Goal: Transaction & Acquisition: Obtain resource

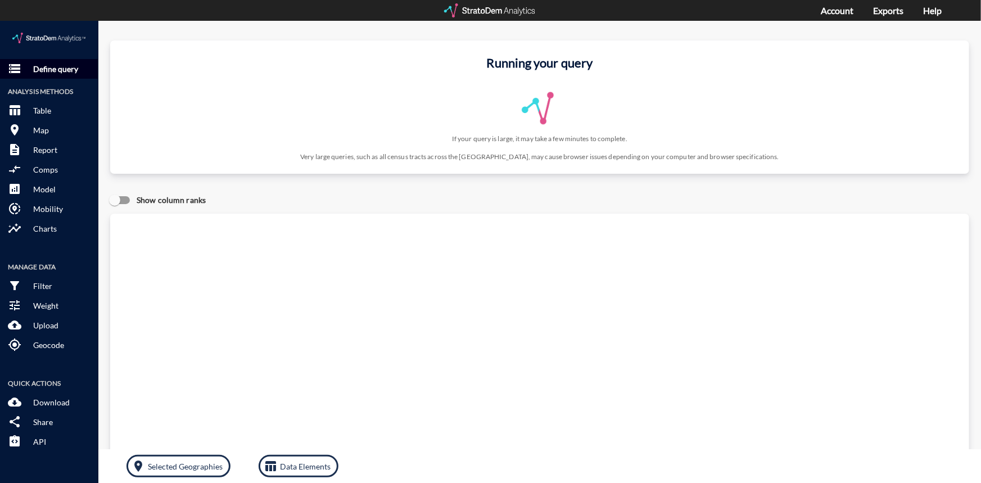
click p "Define query"
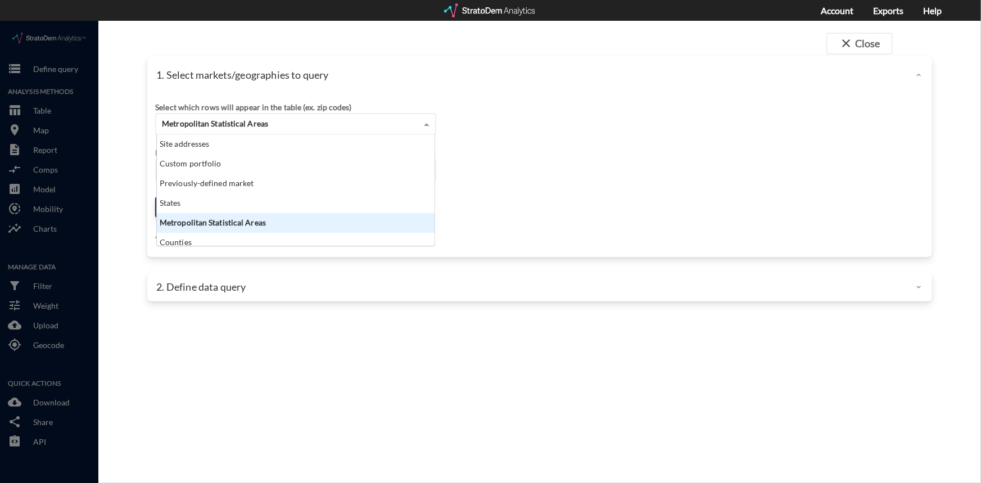
click span
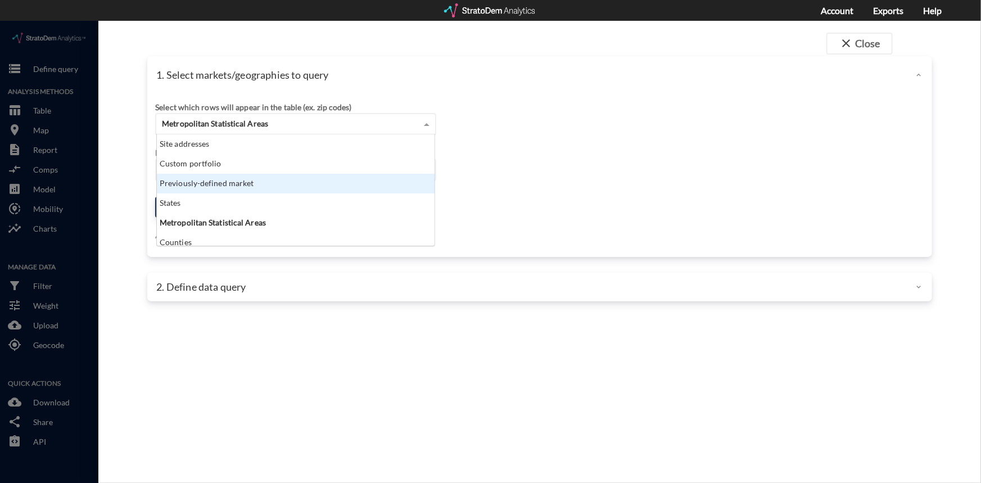
click div "Previously-defined market"
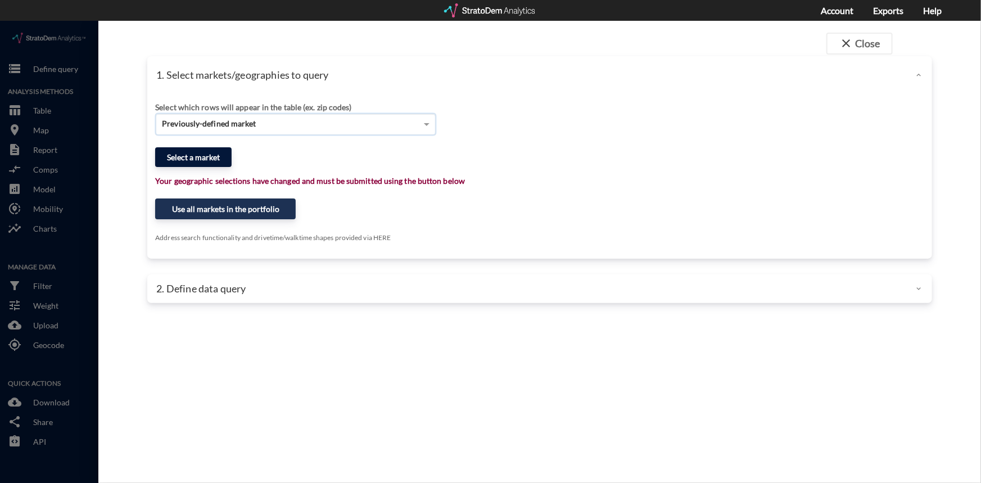
click button "Select a market"
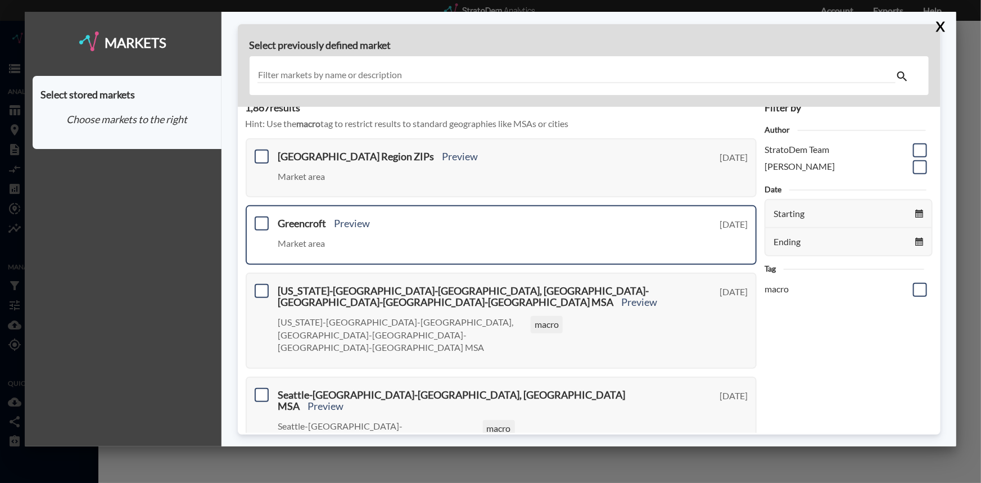
scroll to position [0, 0]
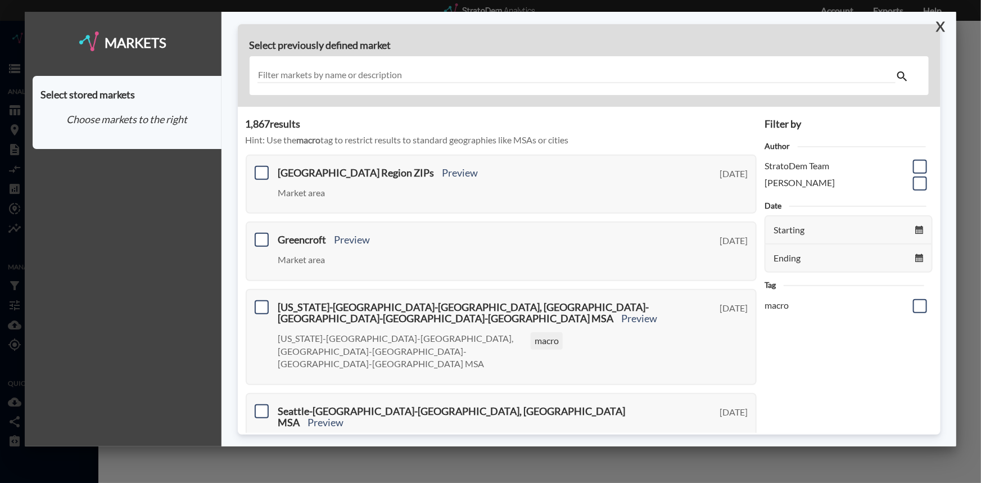
click at [943, 25] on button "X" at bounding box center [939, 26] width 20 height 29
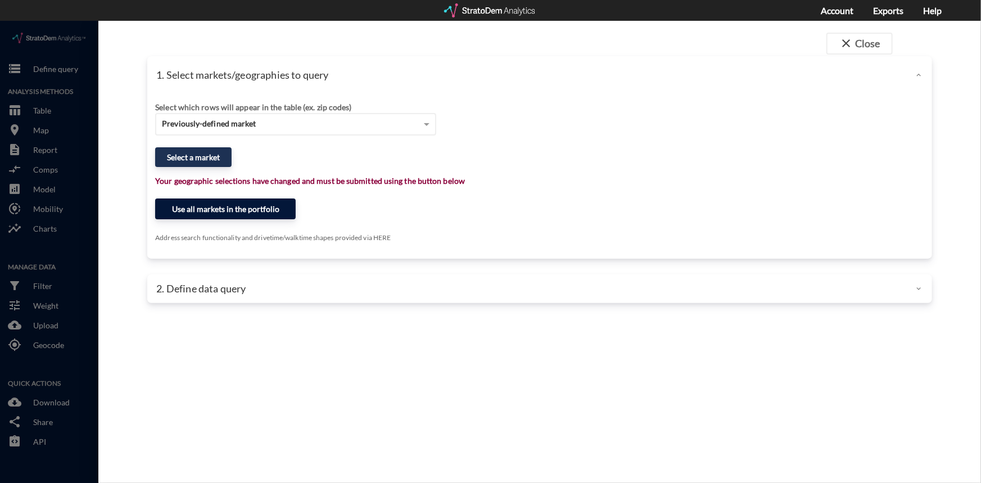
click button "Use all markets in the portfolio"
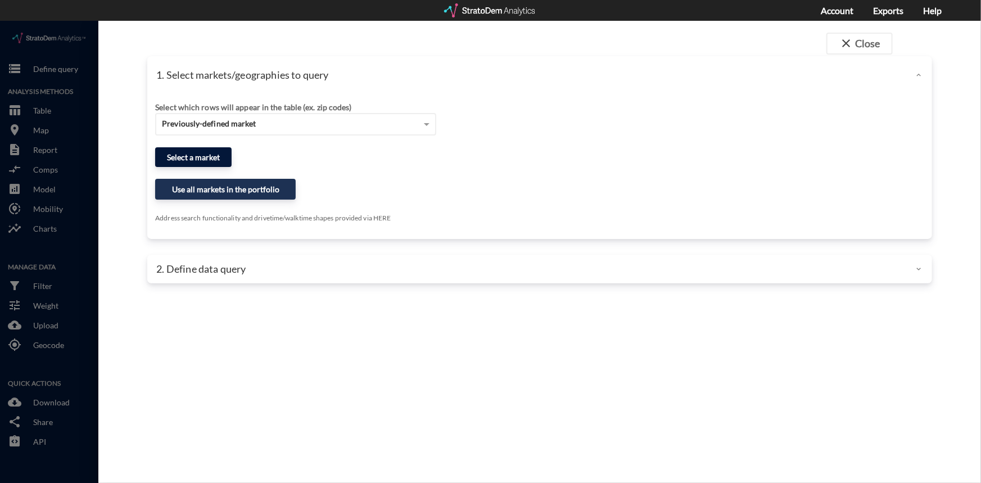
click button "Select a market"
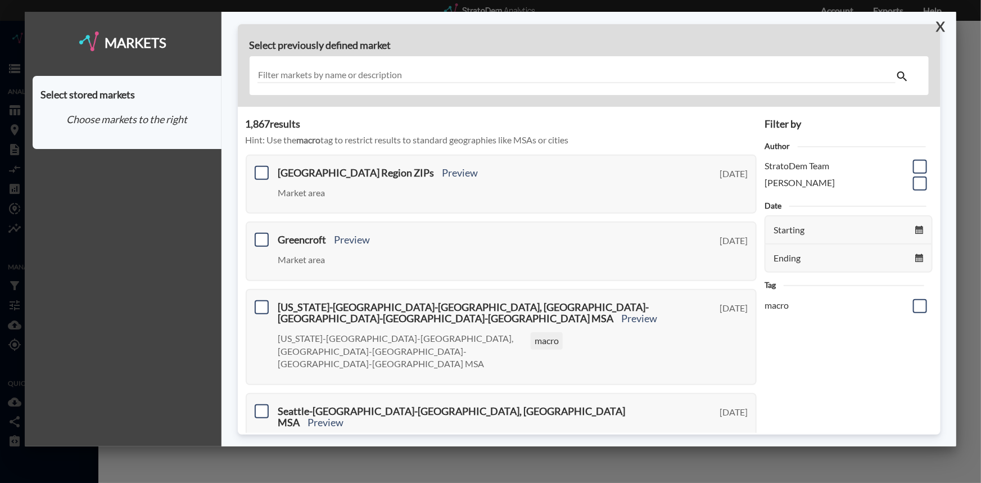
click at [940, 22] on button "X" at bounding box center [939, 26] width 20 height 29
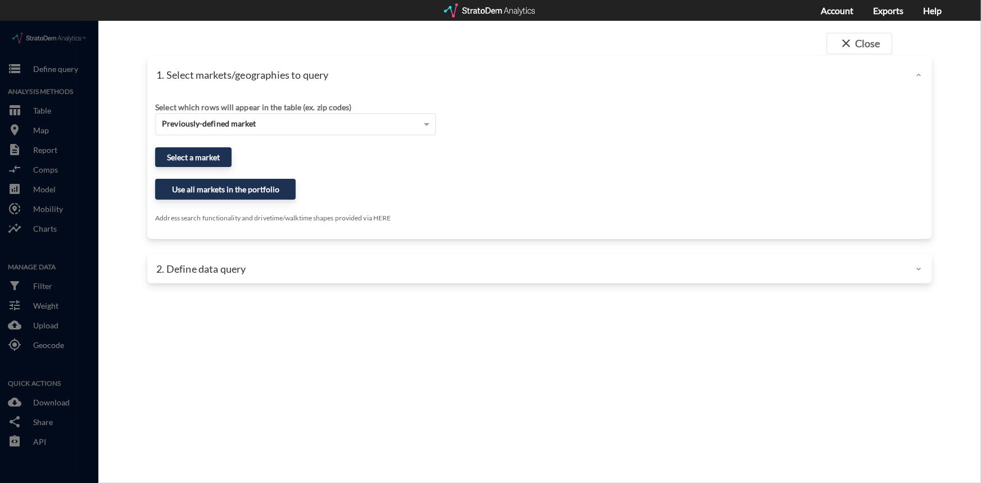
click p "1. Select markets/geographies to query"
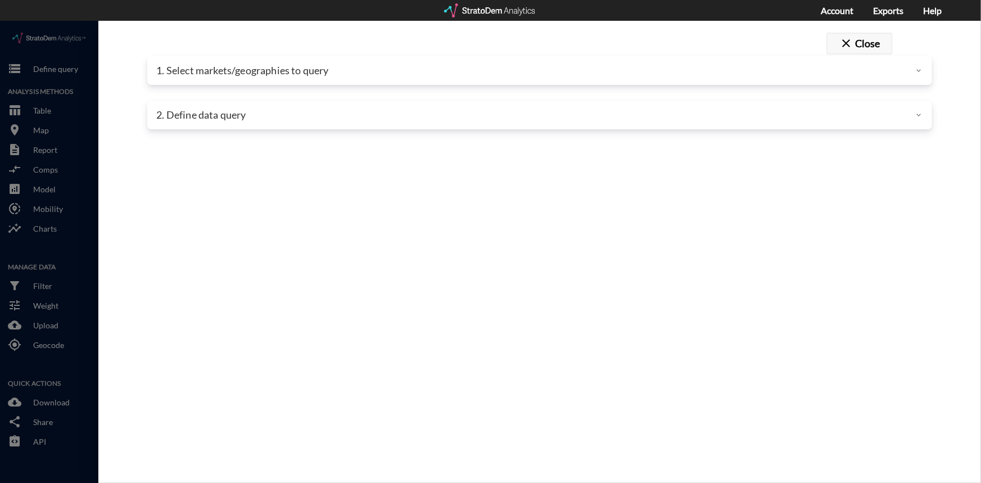
click button "close Close"
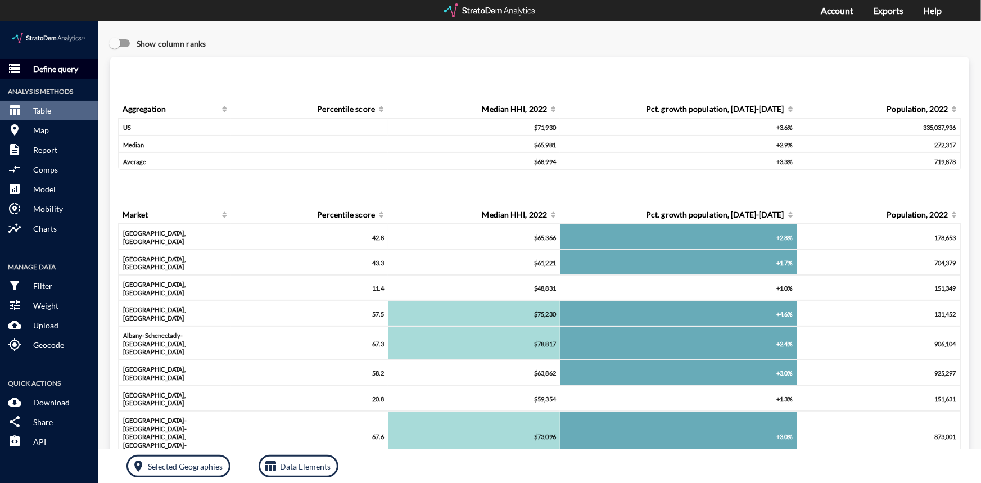
click p "Define query"
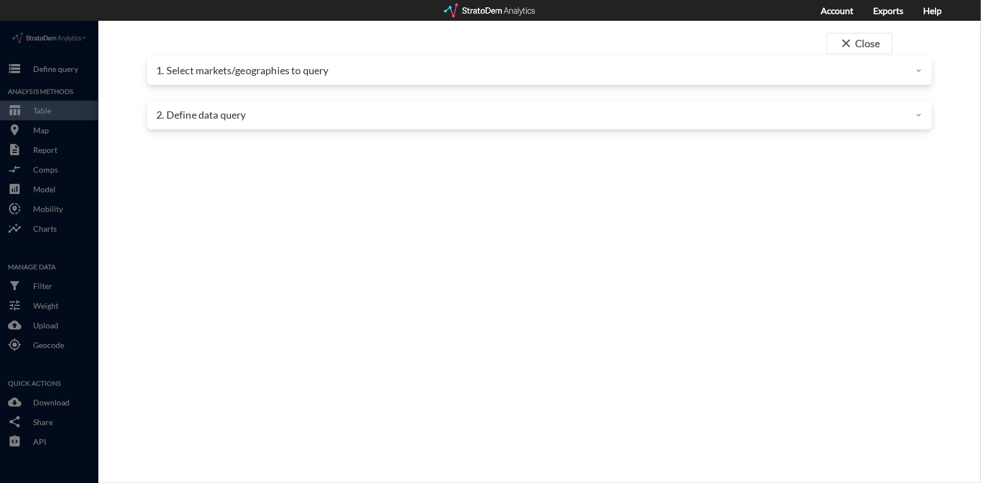
click p "2. Define data query"
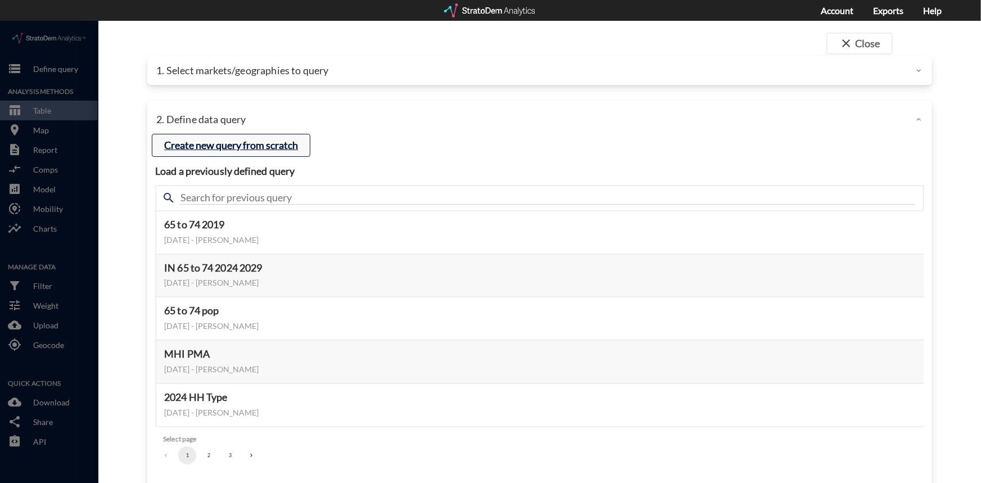
click button "Create new query from scratch"
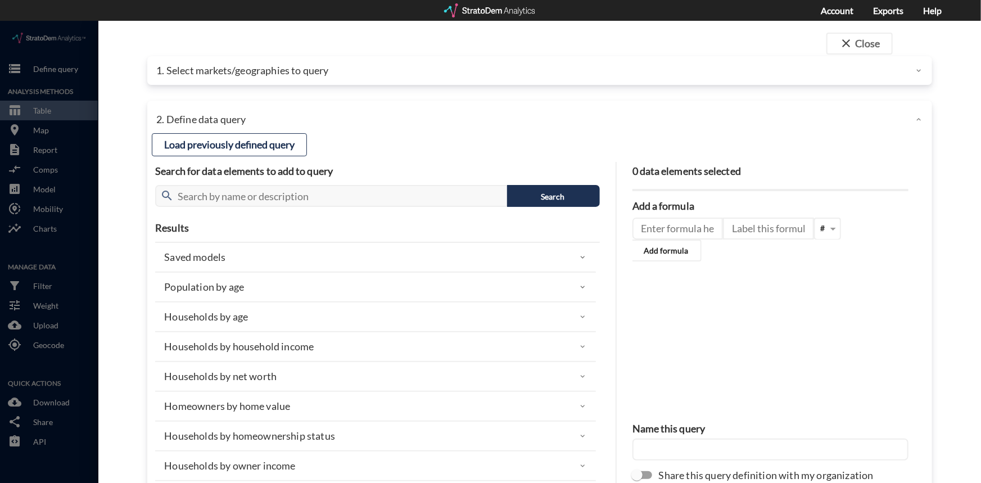
click icon
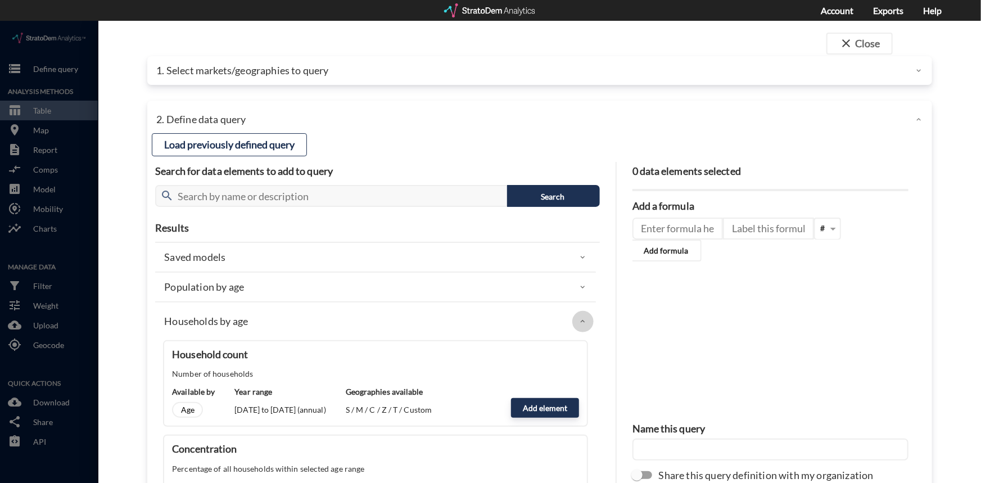
click icon
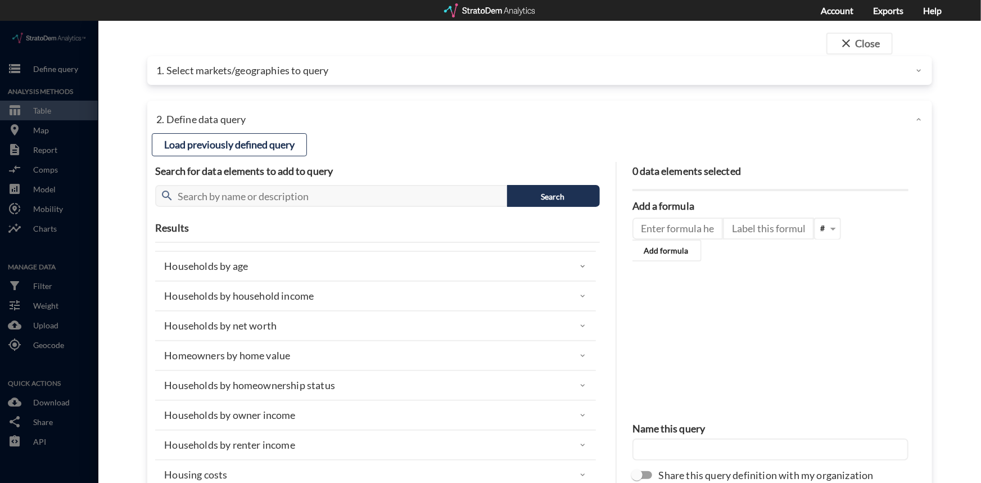
scroll to position [51, 0]
click icon
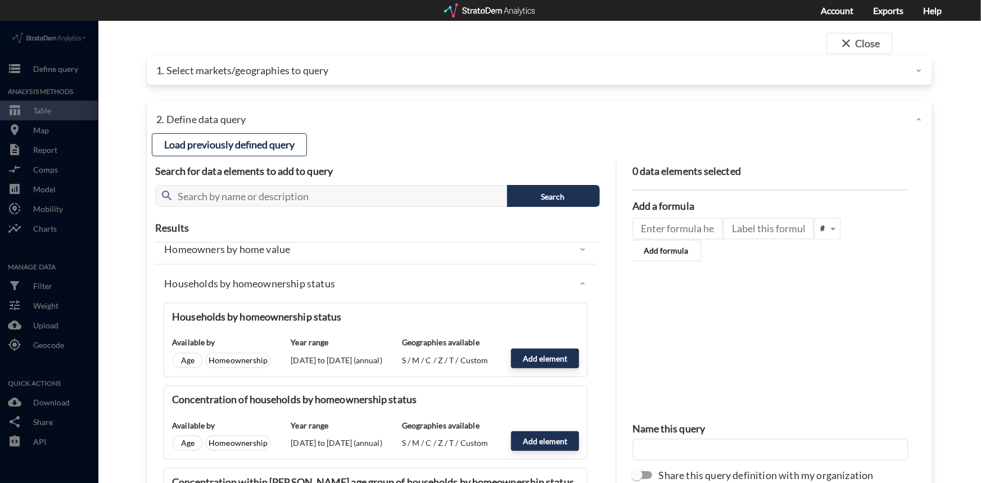
scroll to position [153, 0]
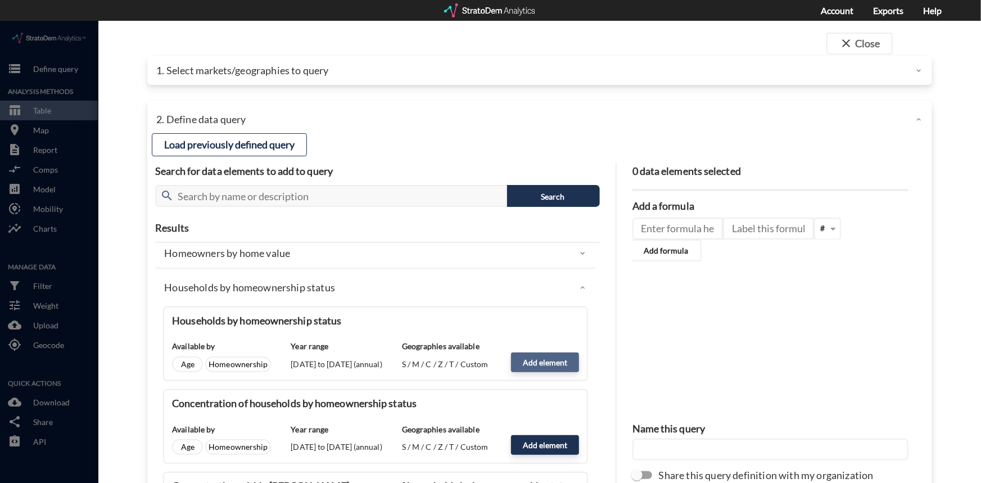
click button "Add element"
type input "HOMEOWNERSHIP_STATUS"
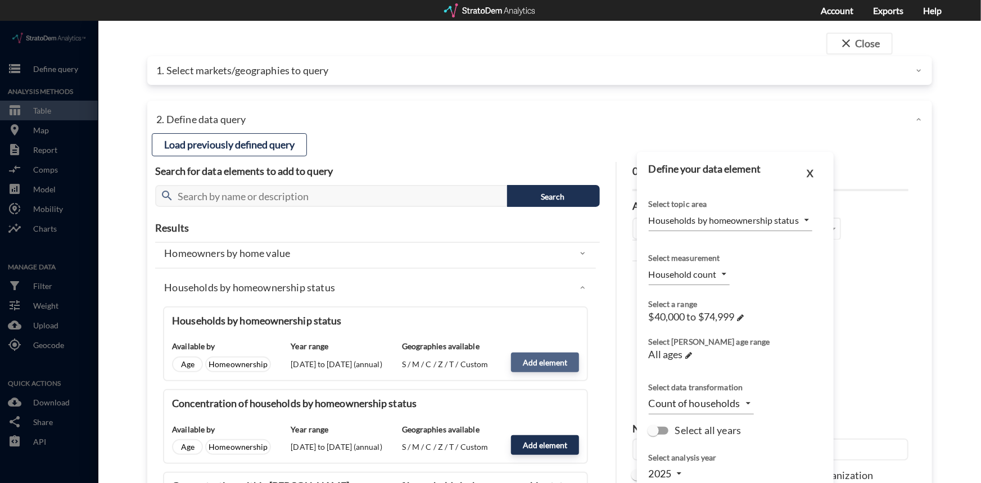
type input "COUNT_OWNER_RENTER"
click body "/vantagepoint/us/-1 storage Define query Analysis Methods table_chart Table roo…"
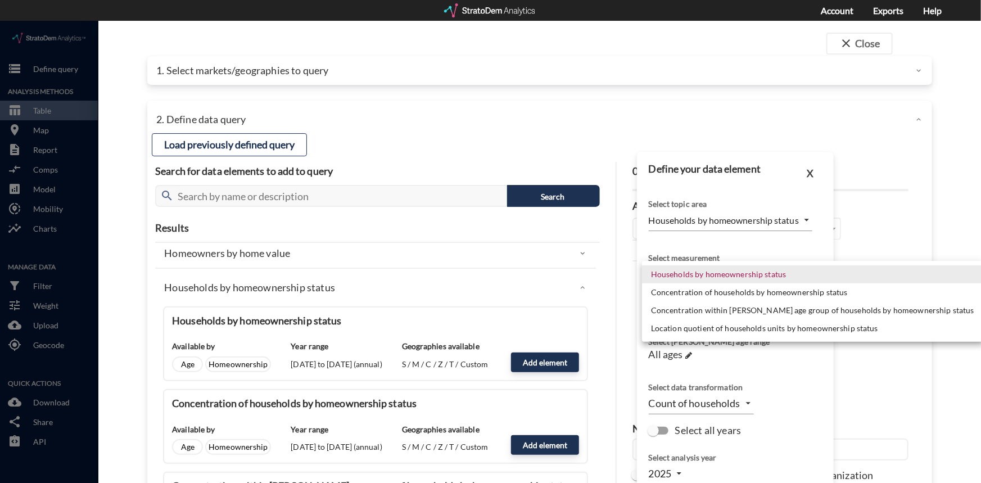
click li "Households by homeownership status"
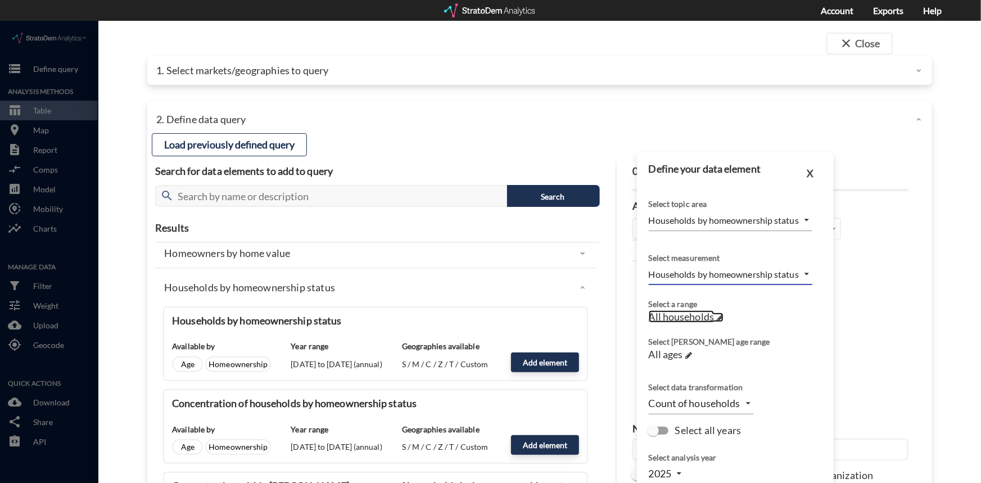
click span
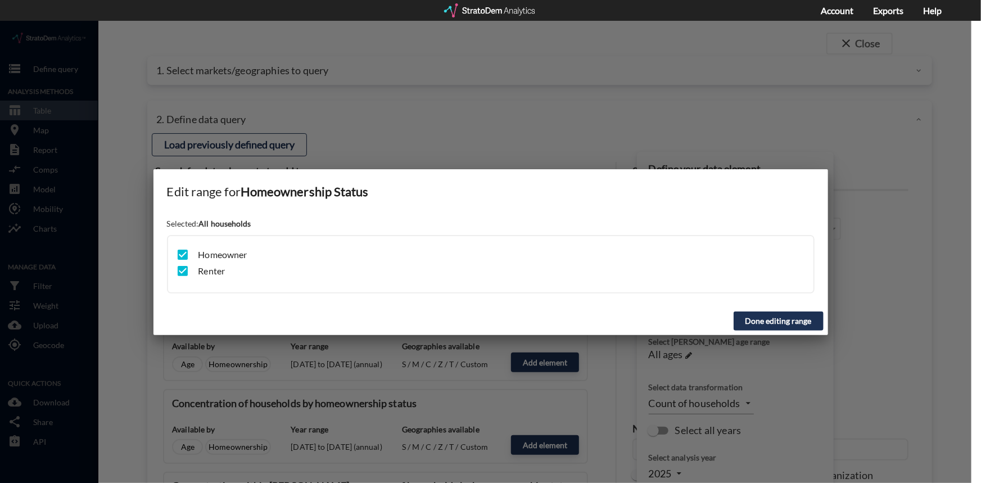
click input "checkbox"
checkbox input "false"
click input "checkbox"
checkbox input "true"
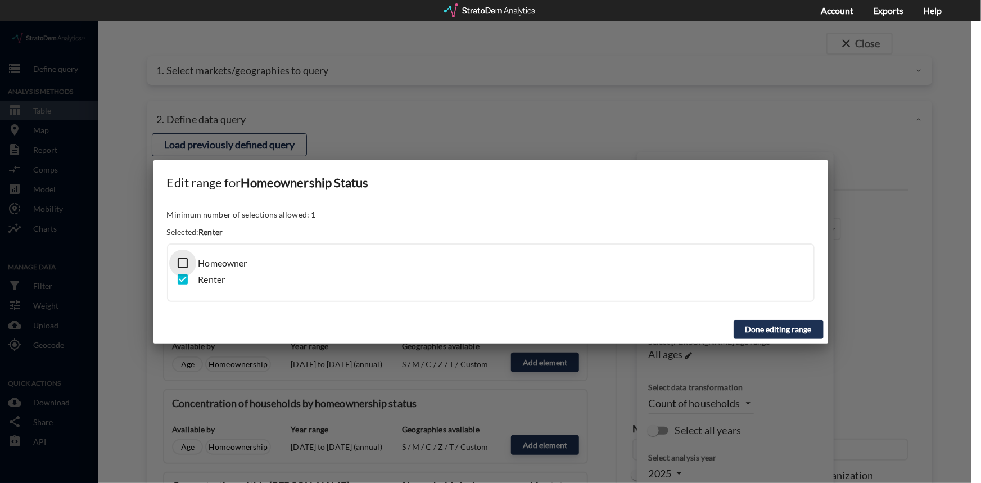
click input "checkbox"
checkbox input "true"
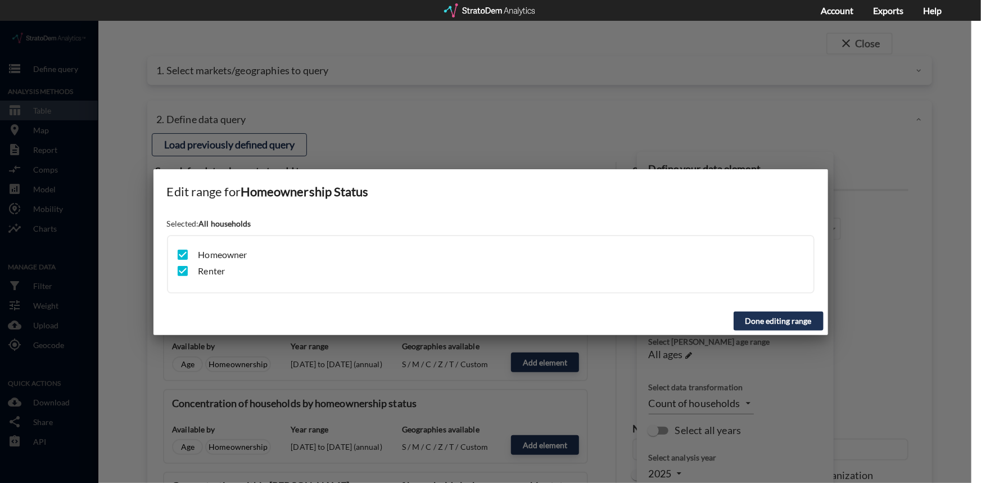
click input "checkbox"
checkbox input "false"
click button "Done editing range"
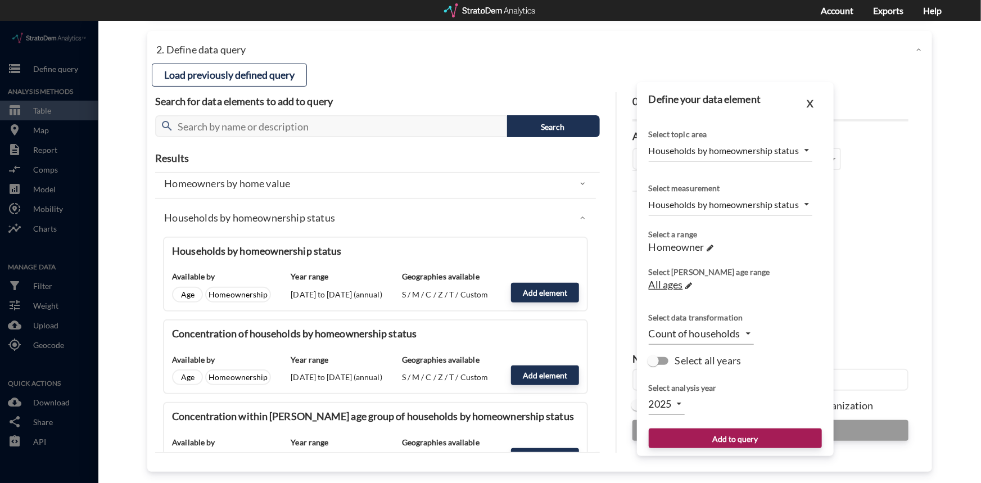
scroll to position [73, 0]
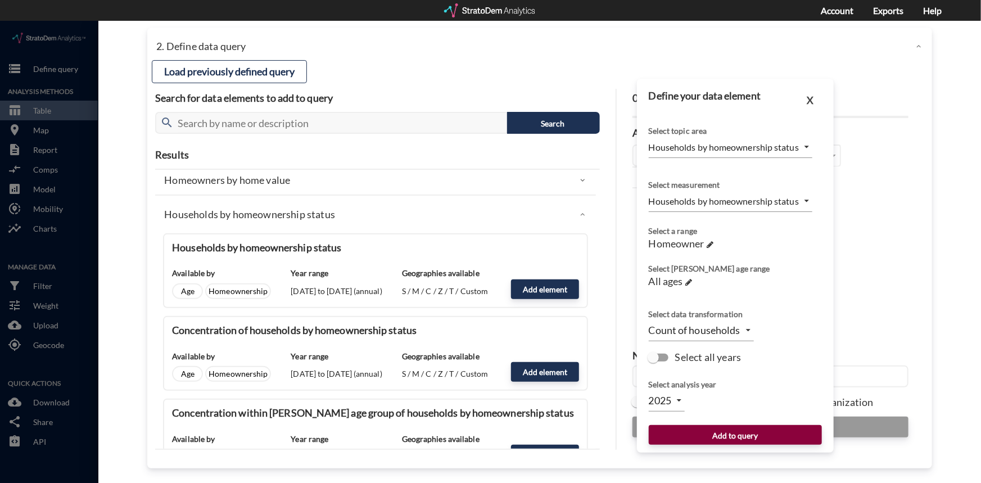
click button "Add to query"
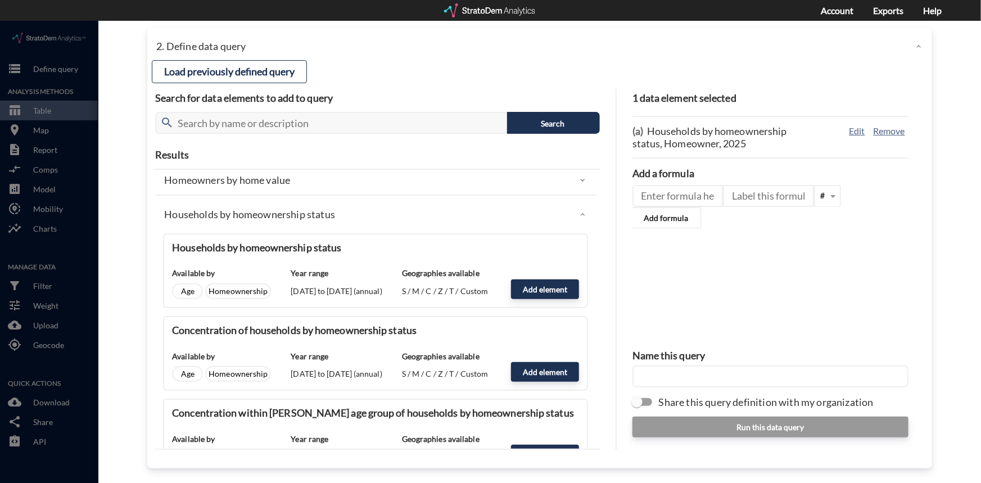
click input "text"
type input "O"
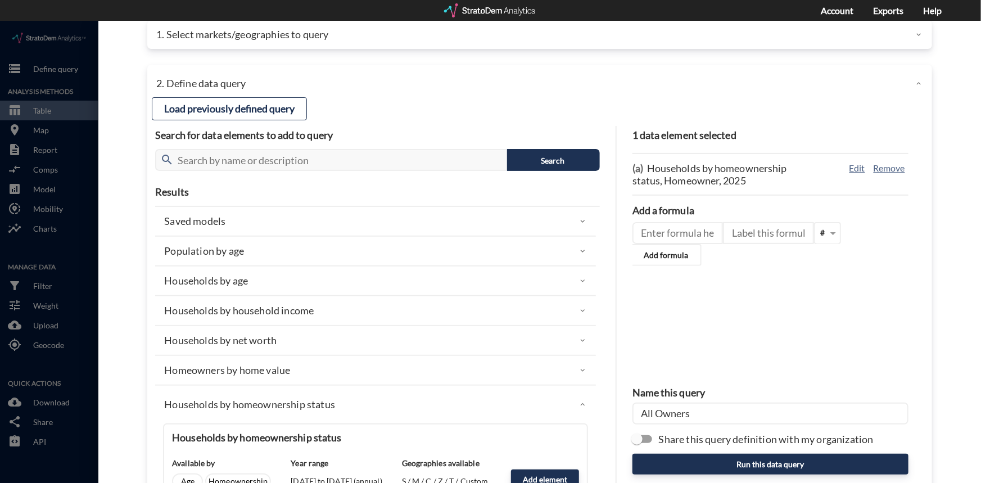
scroll to position [0, 0]
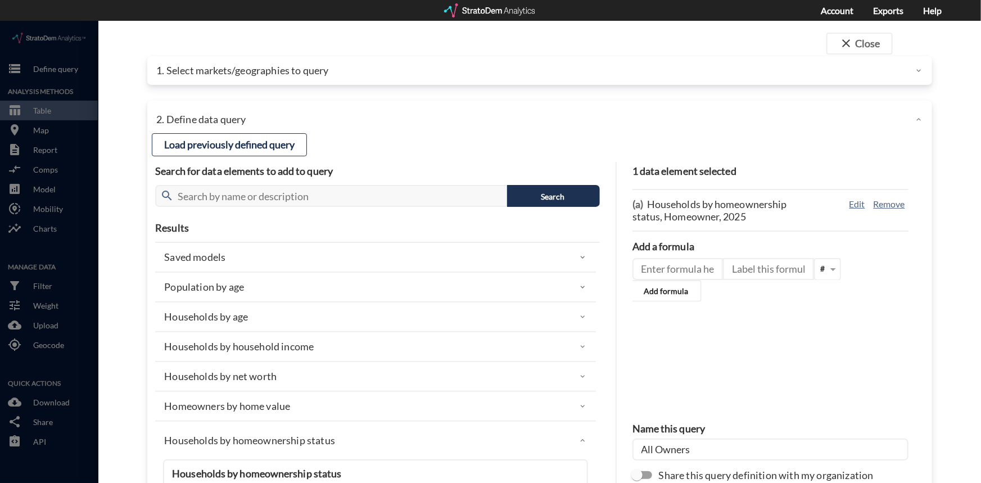
type input "All Owners"
click p "1. Select markets/geographies to query"
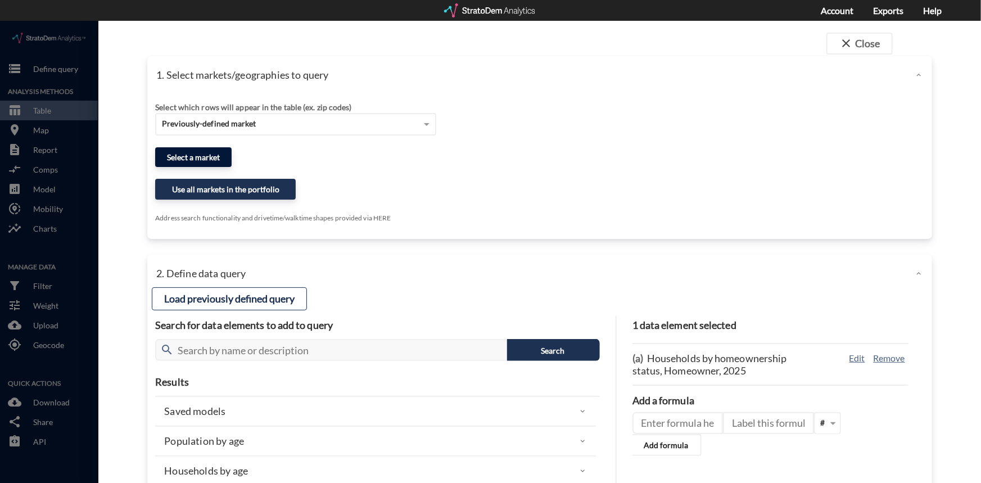
click button "Select a market"
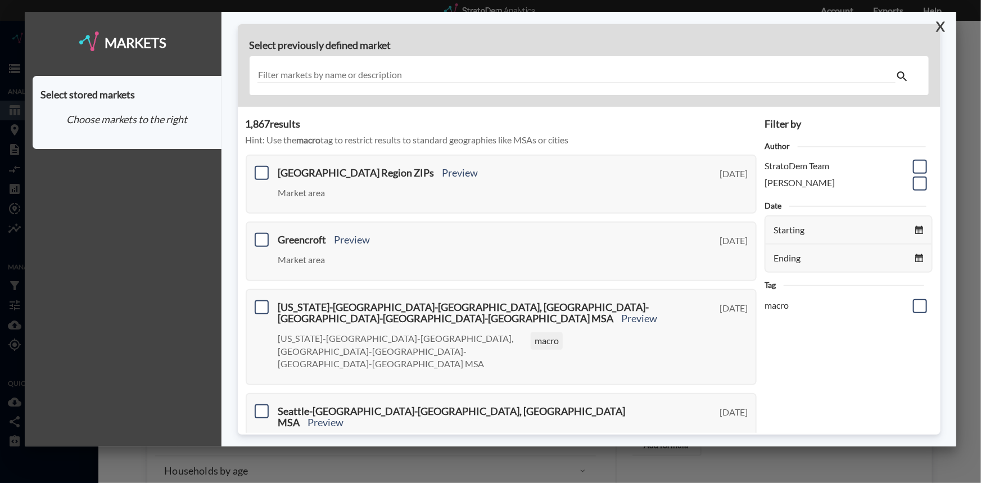
click at [942, 25] on button "X" at bounding box center [939, 26] width 20 height 29
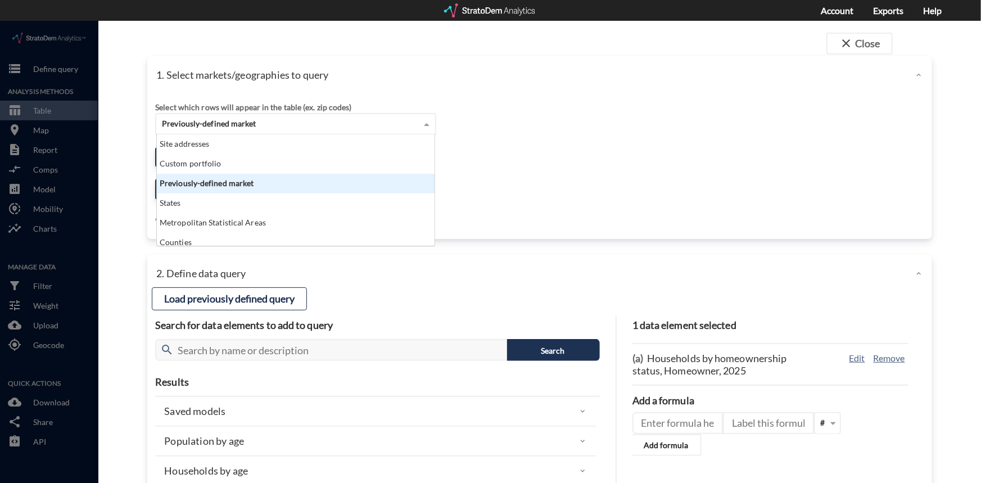
click span
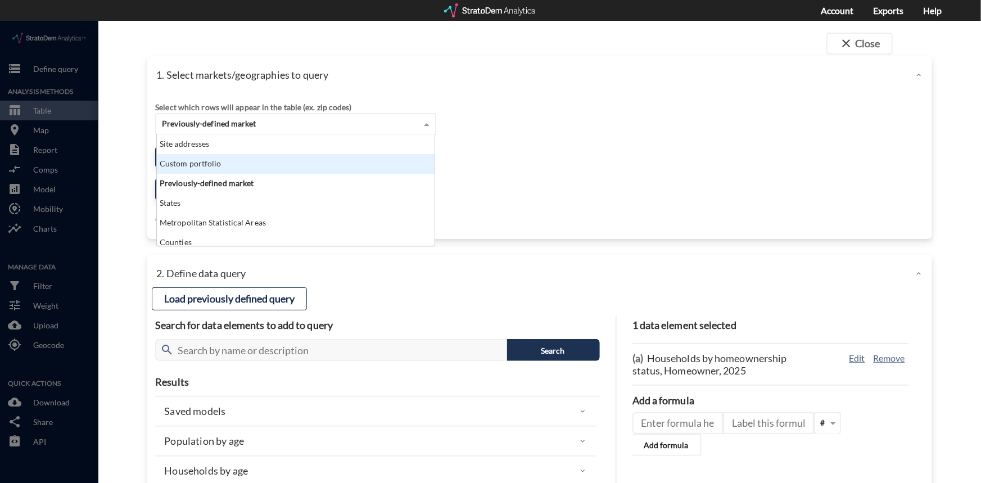
click div "Custom portfolio"
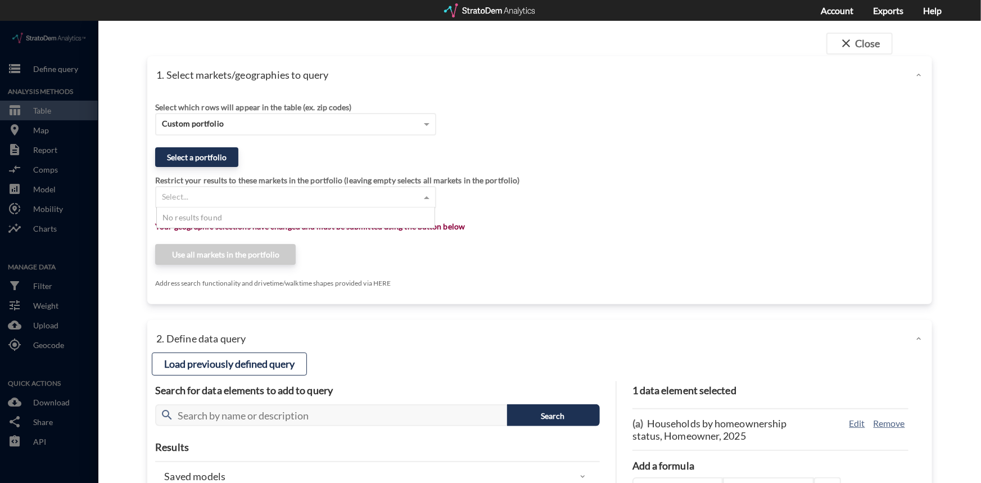
click span
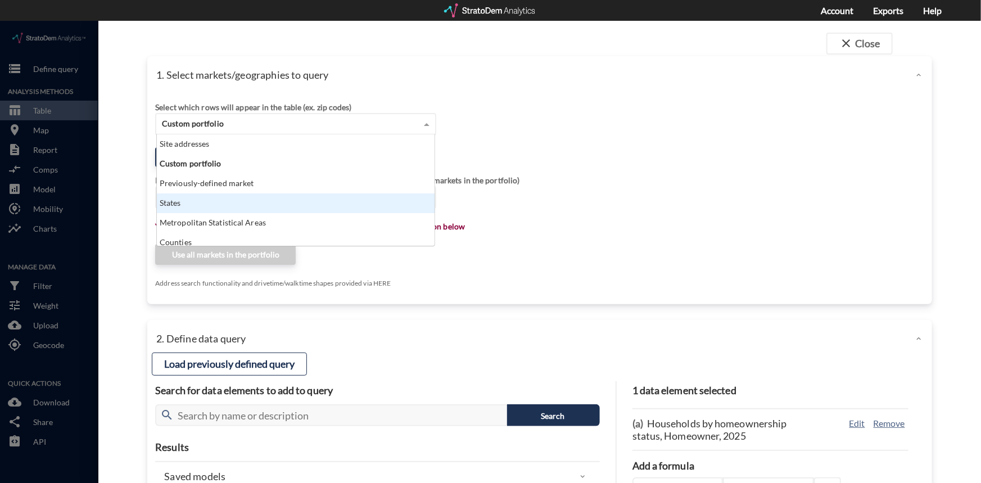
scroll to position [45, 0]
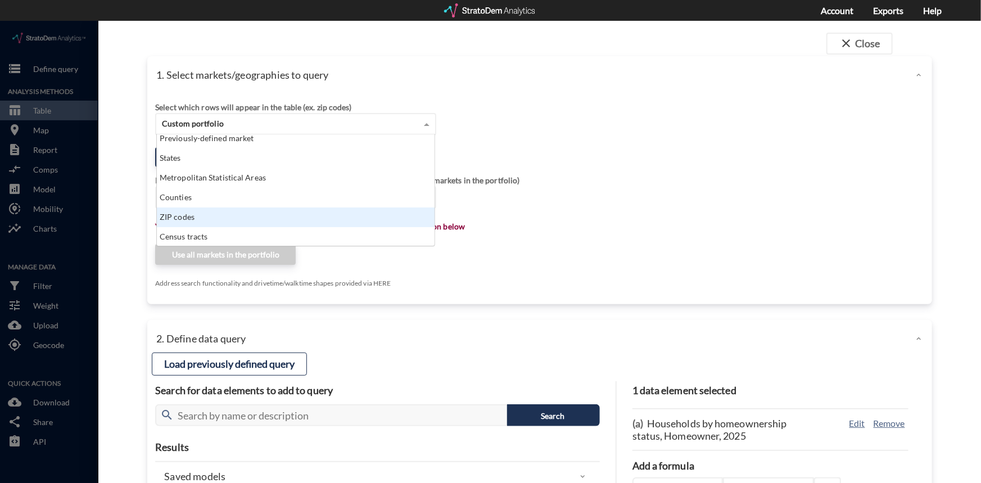
click div "ZIP codes"
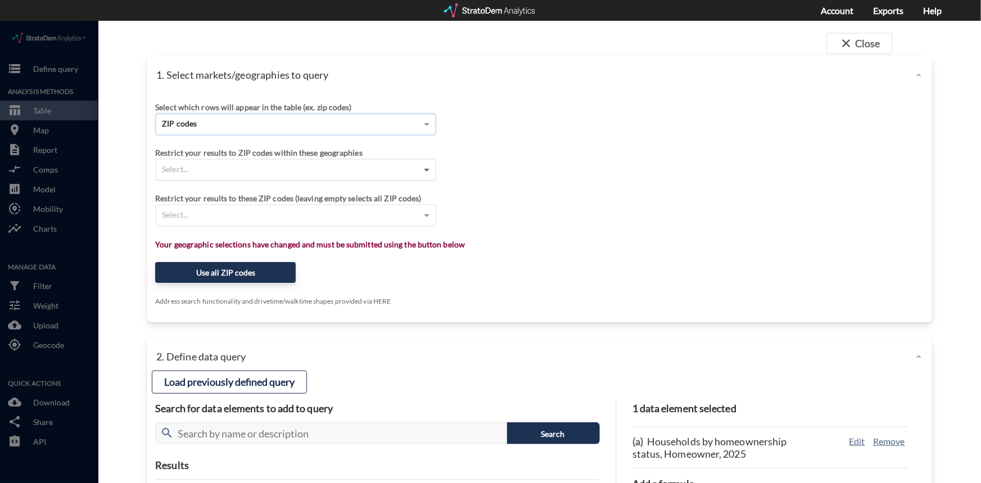
click span
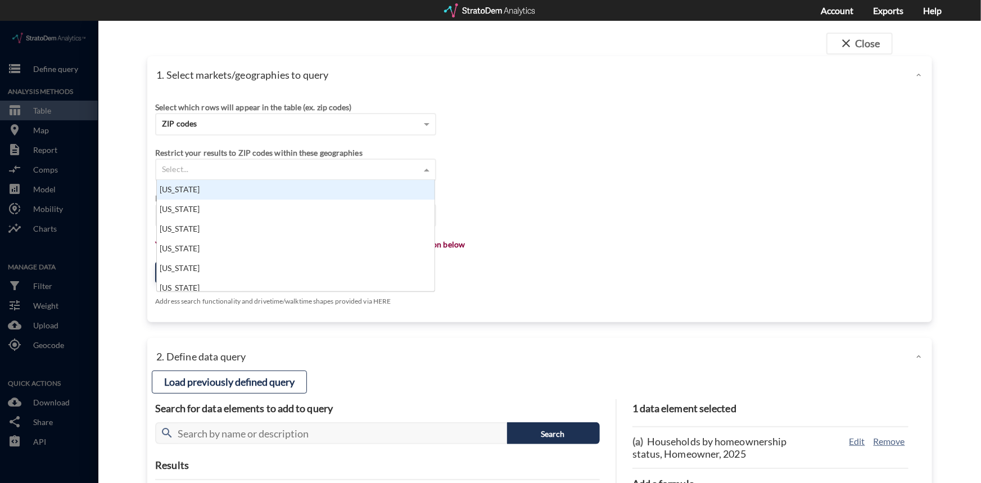
scroll to position [103, 271]
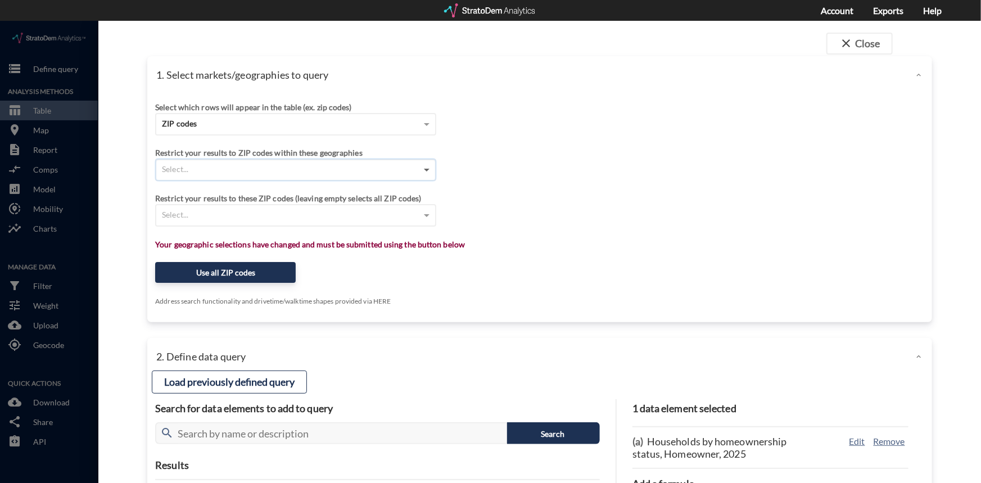
click span
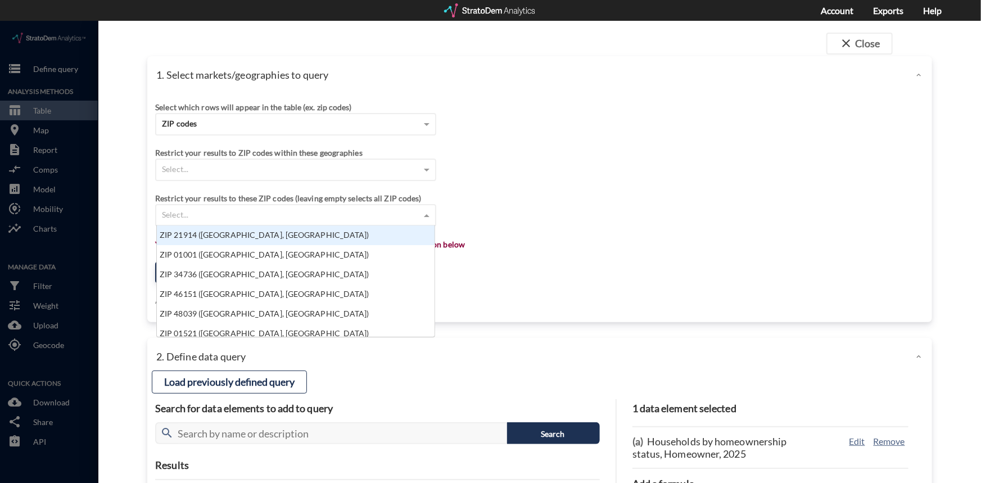
click span
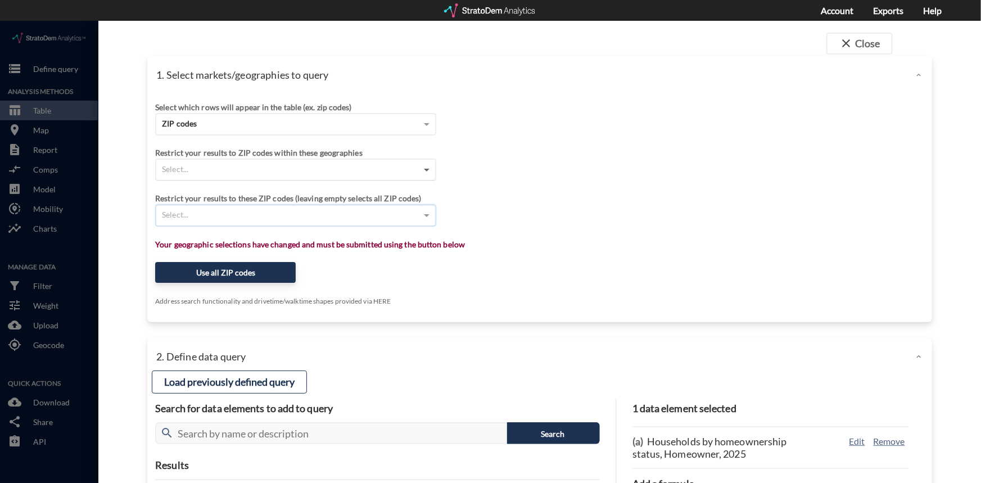
click span
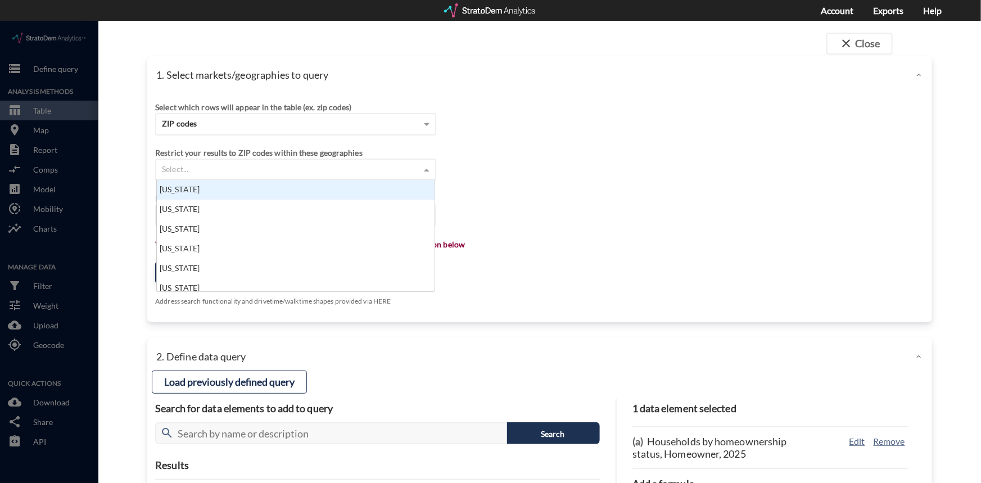
click span
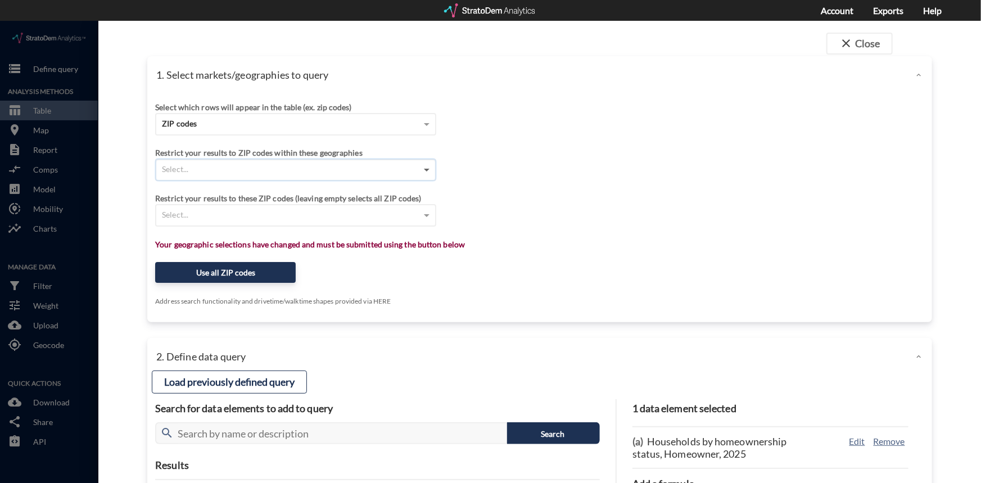
click span
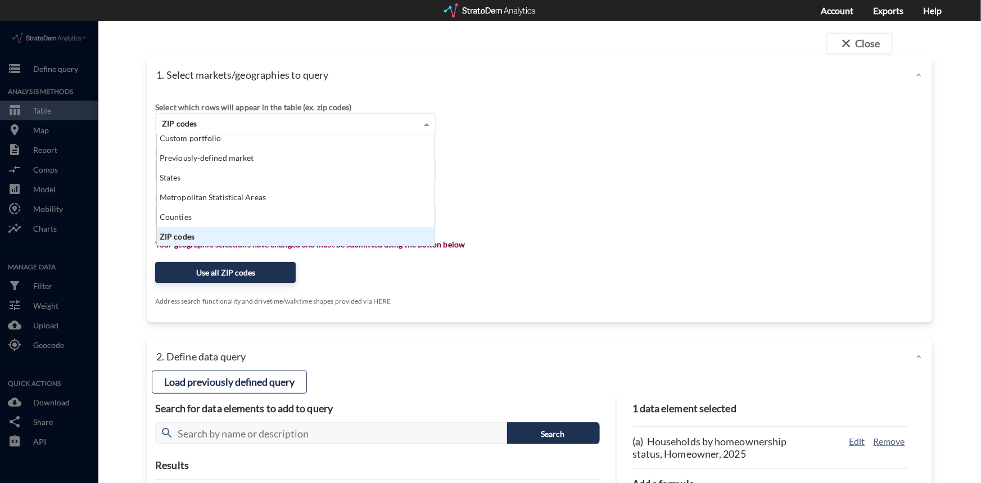
click span
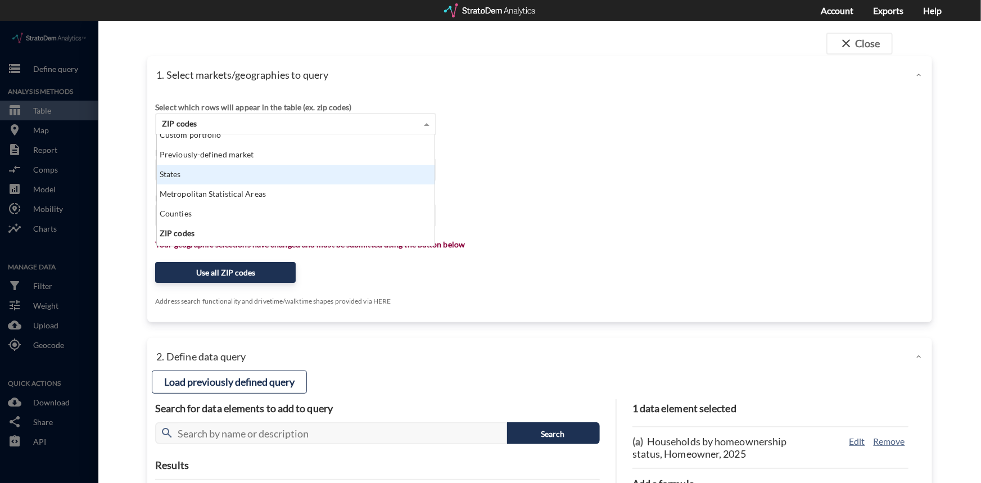
scroll to position [45, 0]
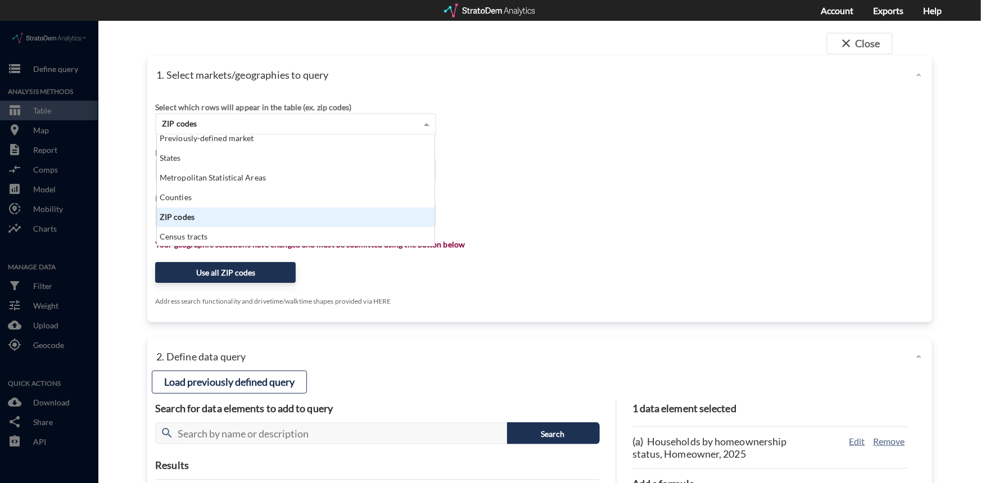
click div "ZIP codes"
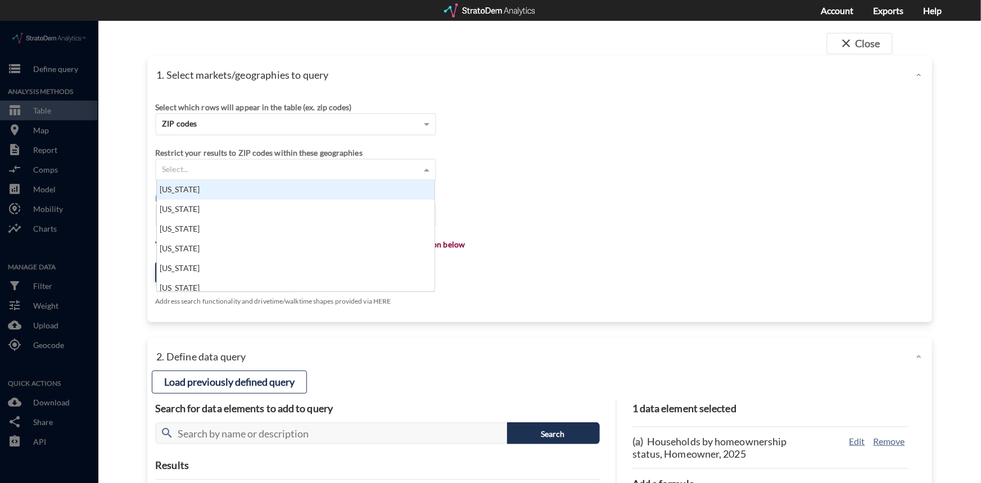
scroll to position [103, 271]
click span
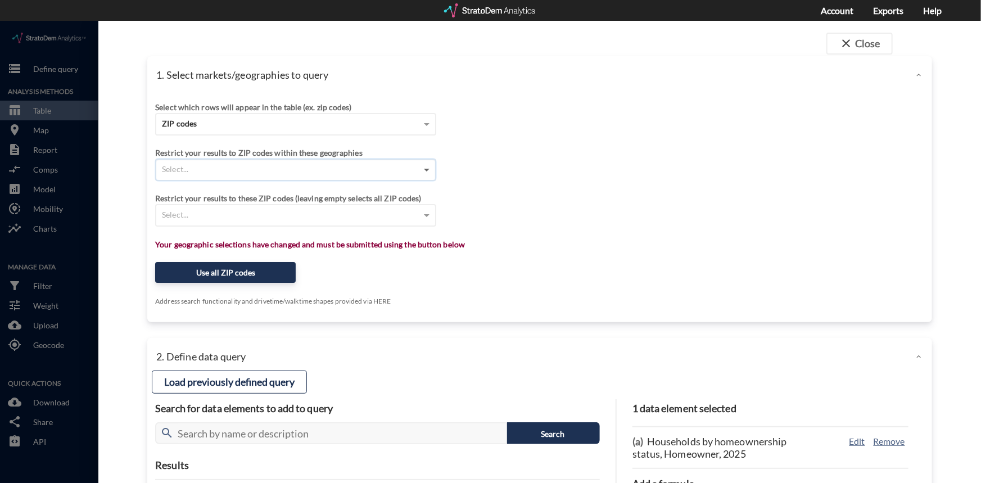
click span
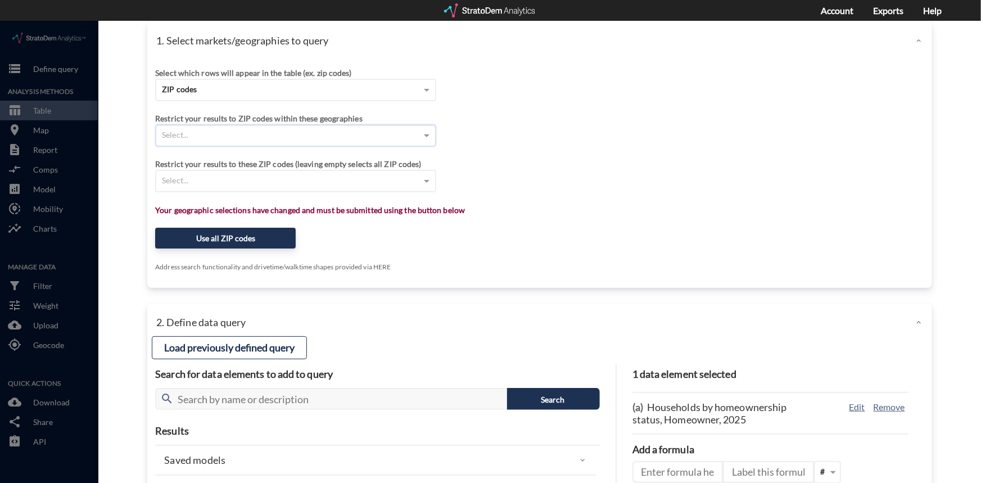
scroll to position [51, 0]
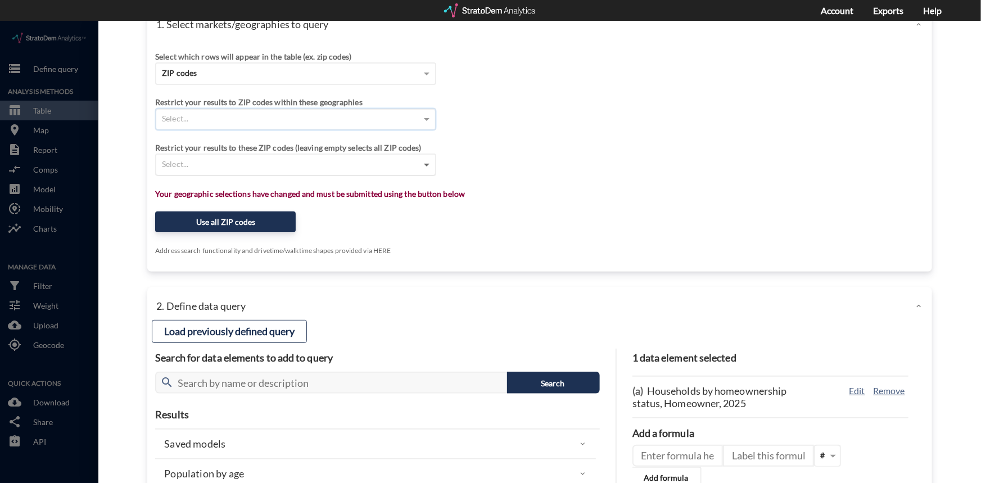
click span
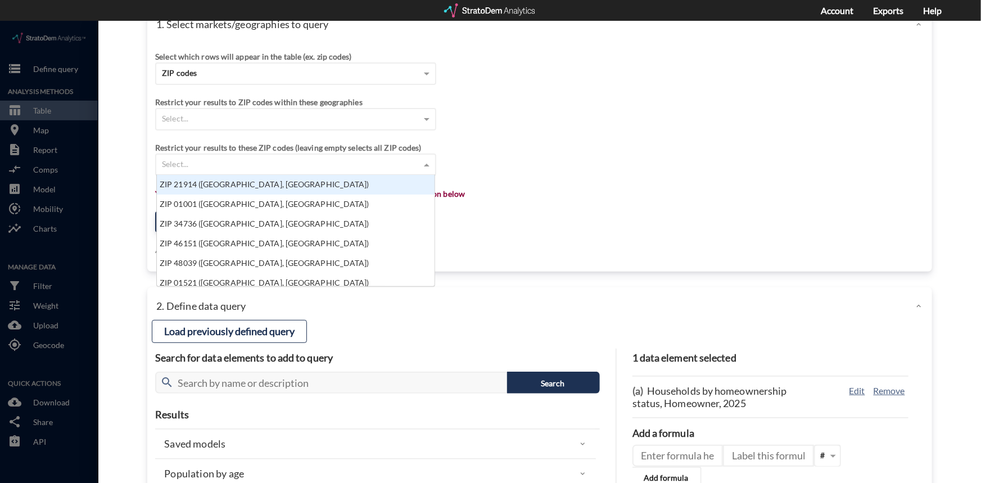
scroll to position [103, 271]
click span
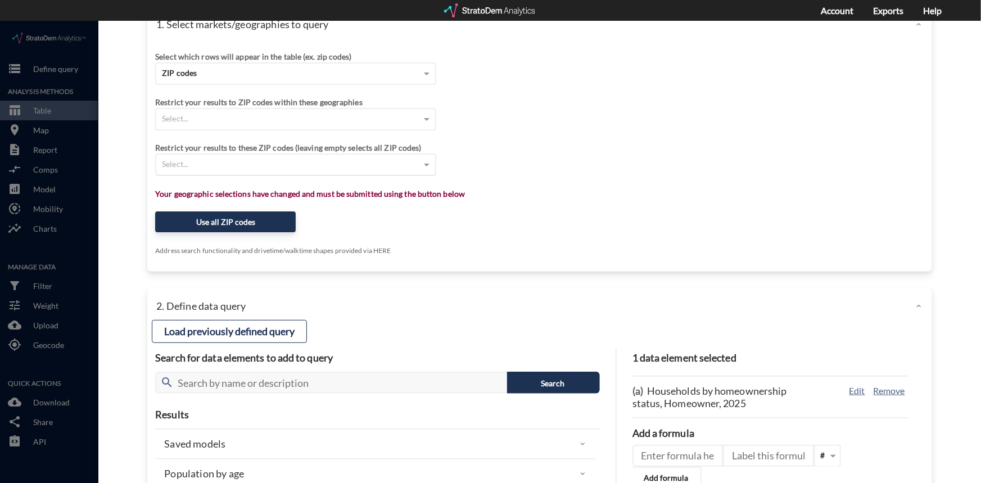
click div "Select..."
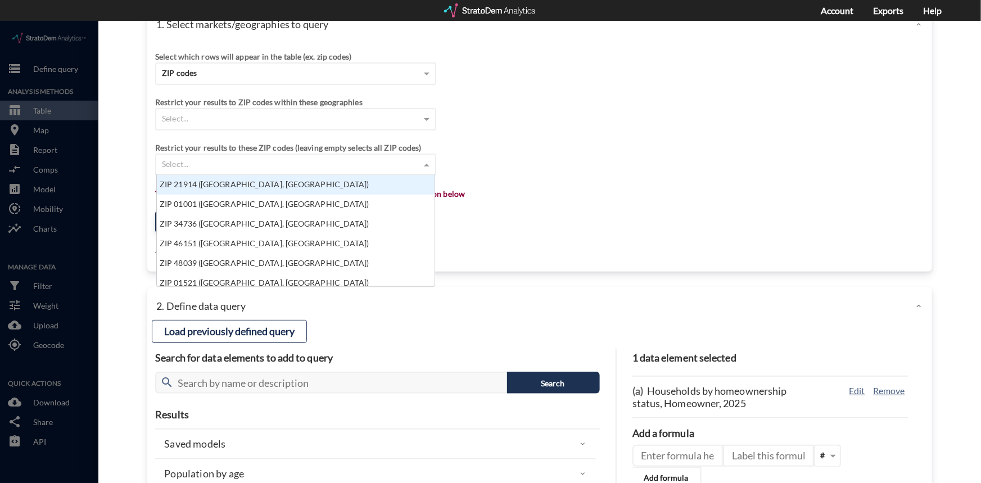
paste input "46507, 46514, 46516, 46517, 46526, 46528, 46540, 46542, 46544, 46550, 46553, 46…"
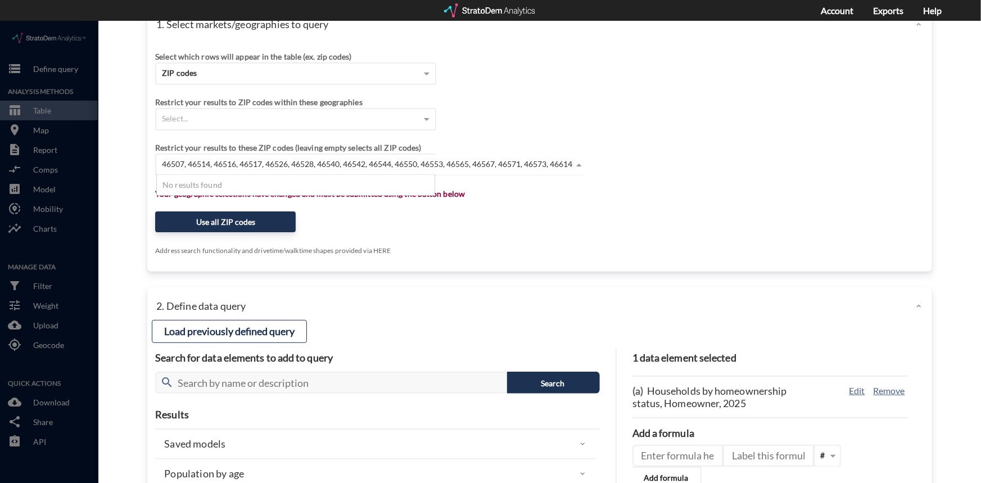
type input "46507, 46514, 46516, 46517, 46526, 46528, 46540, 46542, 46544, 46550, 46553, 46…"
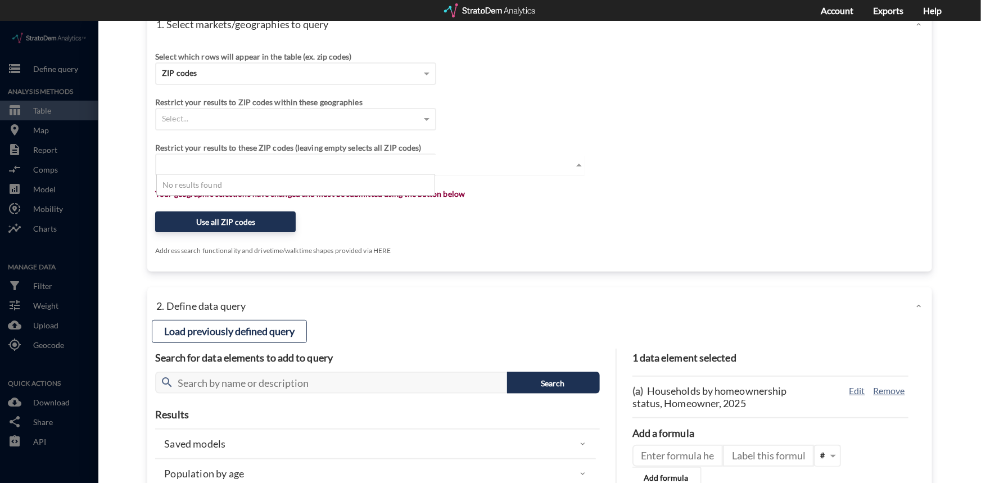
click div "Select which rows will appear in the table (ex. zip codes) ZIP codes Select a p…"
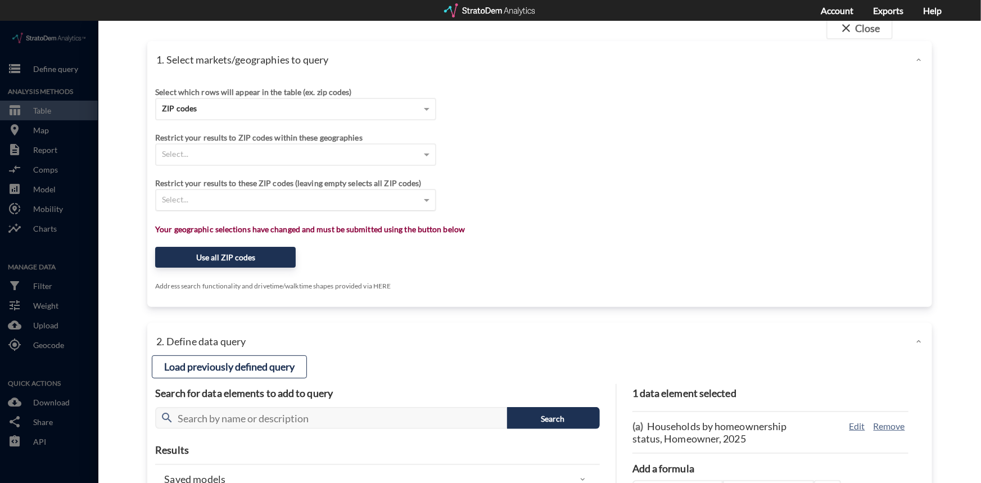
scroll to position [0, 0]
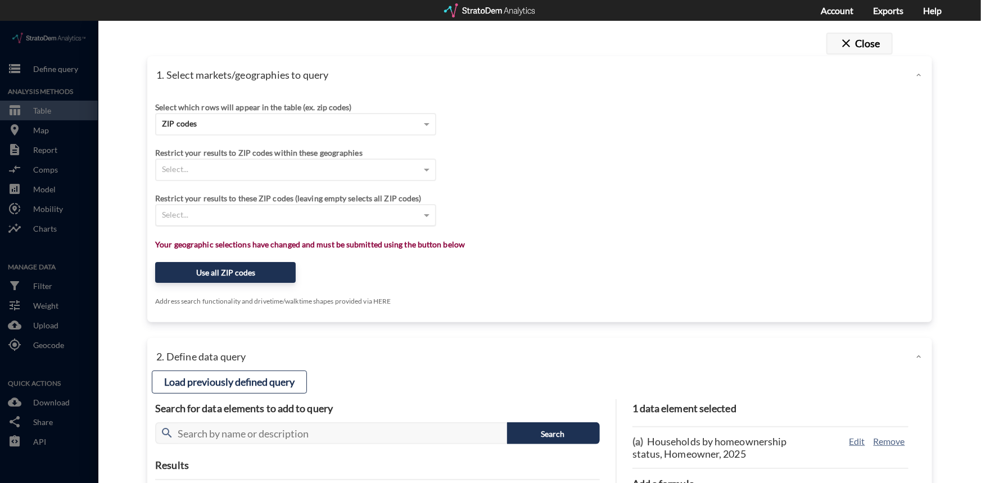
click button "close Close"
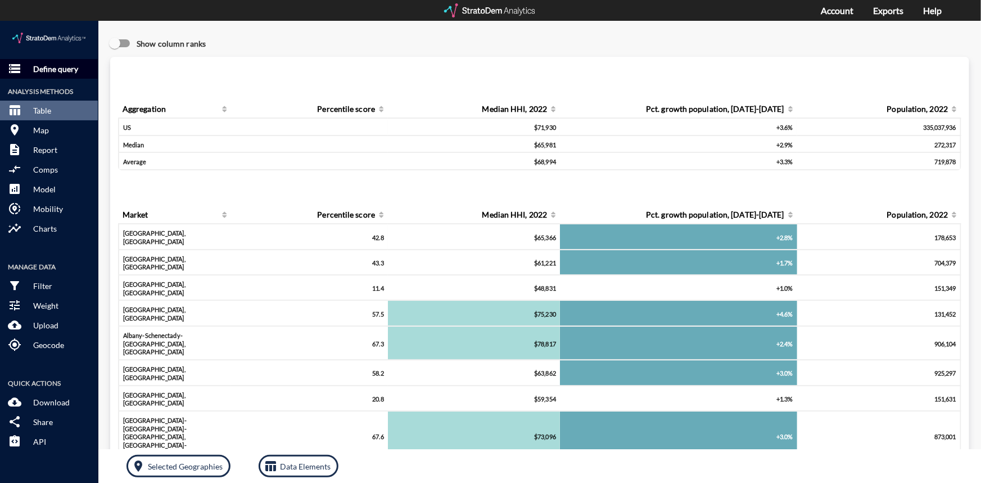
click p "Define query"
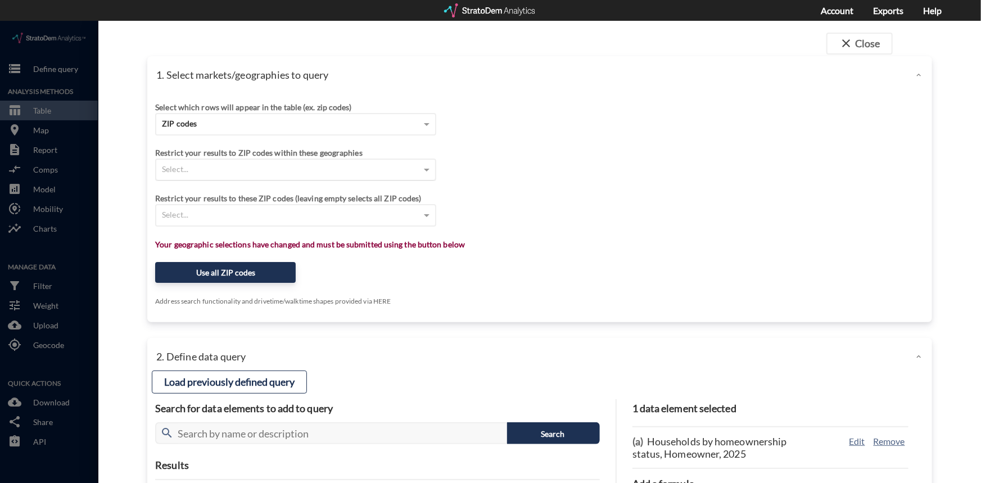
click div "Select..."
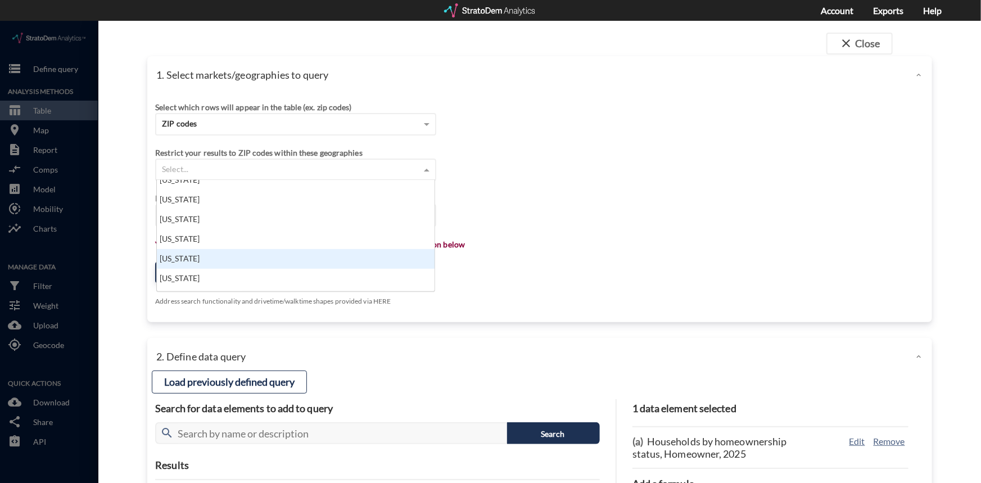
scroll to position [255, 0]
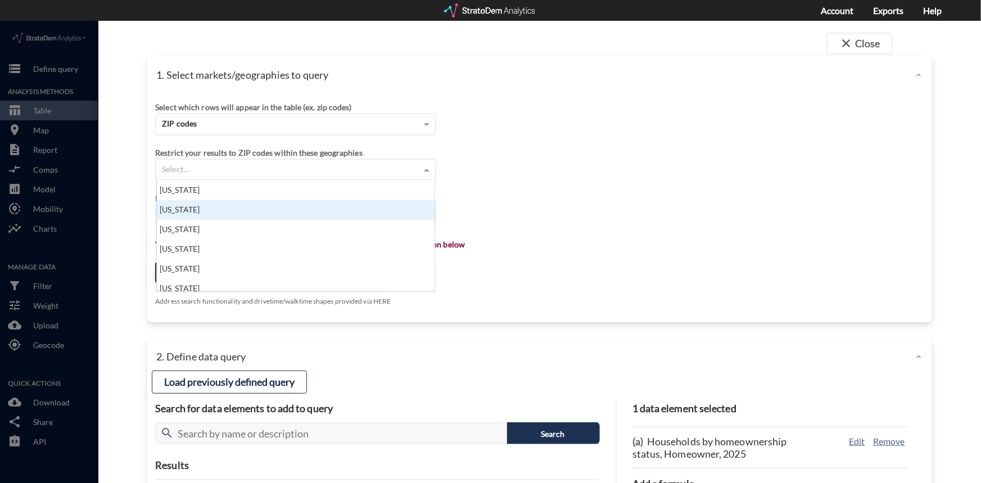
click div "[US_STATE]"
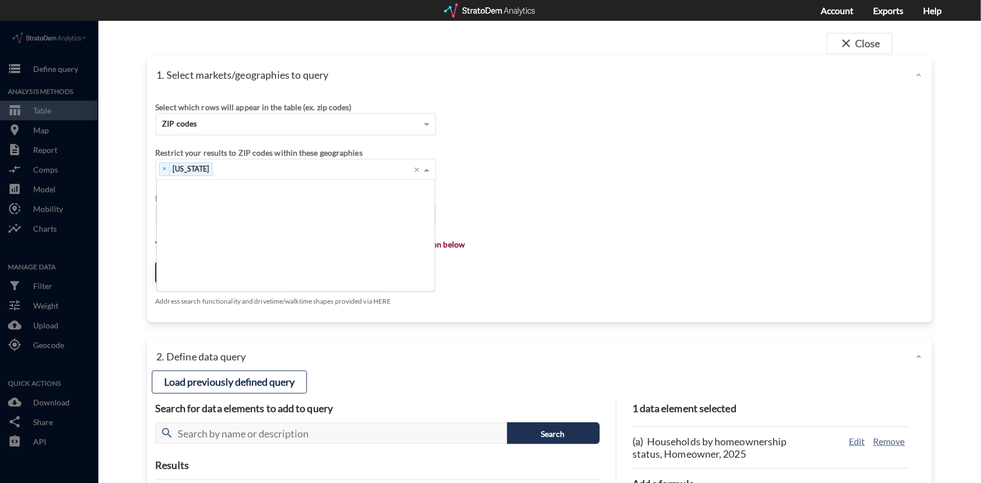
scroll to position [103, 271]
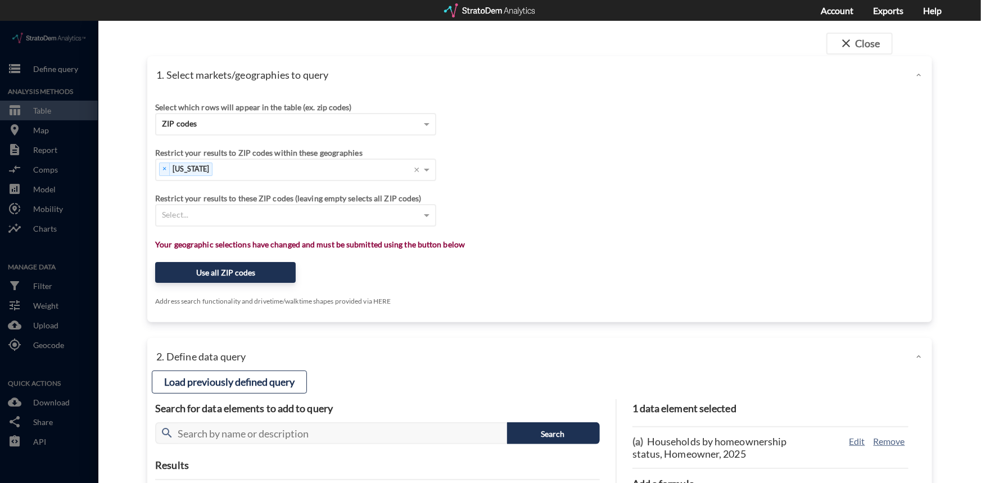
click div "Restrict your results to these ZIP codes (leaving empty selects all ZIP codes) …"
click div "Select..."
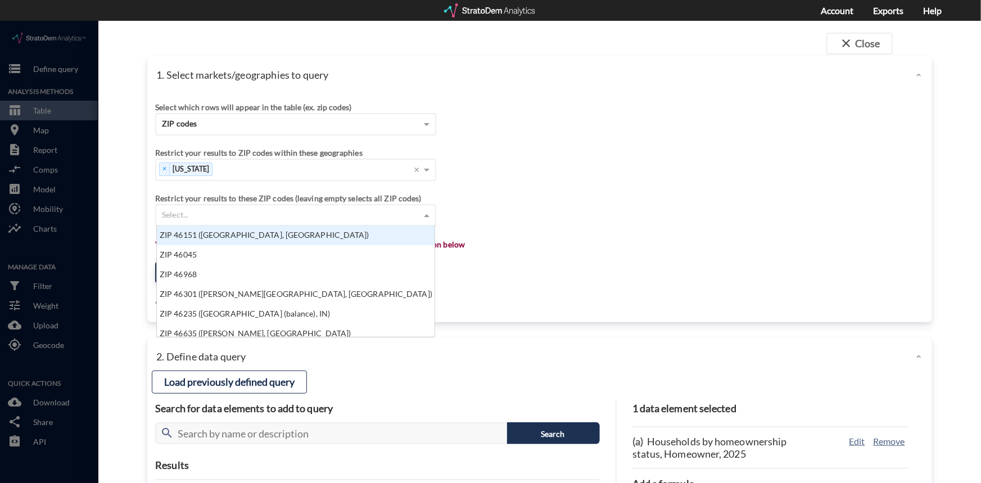
paste input "46507, 46514, 46516, 46517, 46526, 46528, 46540, 46542, 46544, 46550, 46553, 46…"
type input "46507, 46514, 46516, 46517, 46526, 46528, 46540, 46542, 46544, 46550, 46553, 46…"
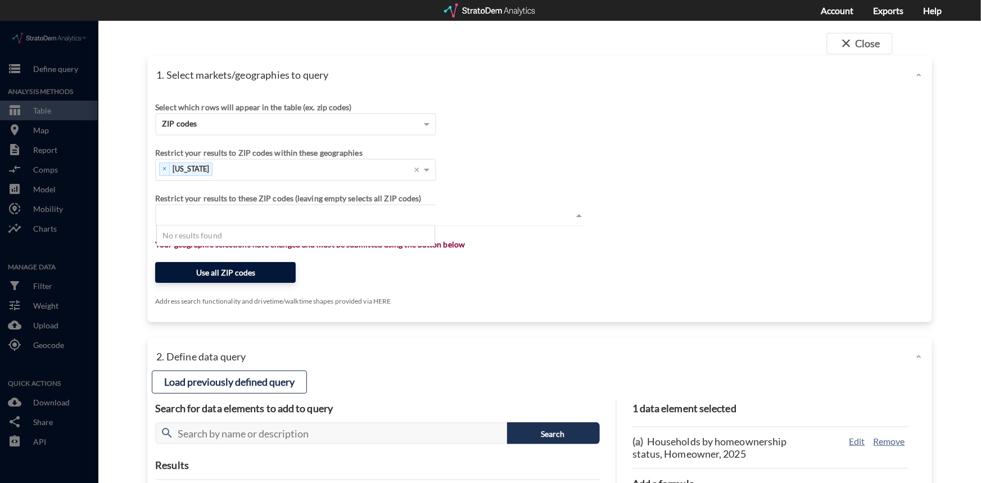
click button "Use all ZIP codes"
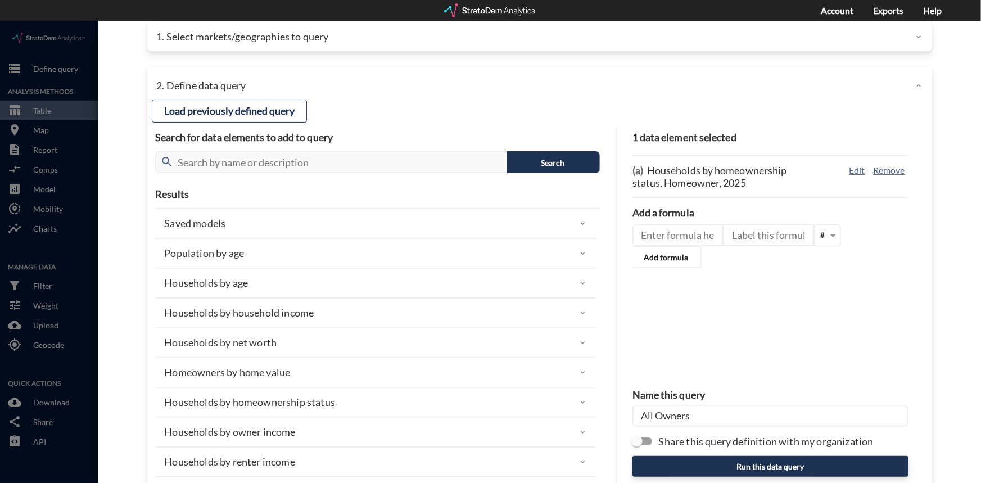
scroll to position [0, 0]
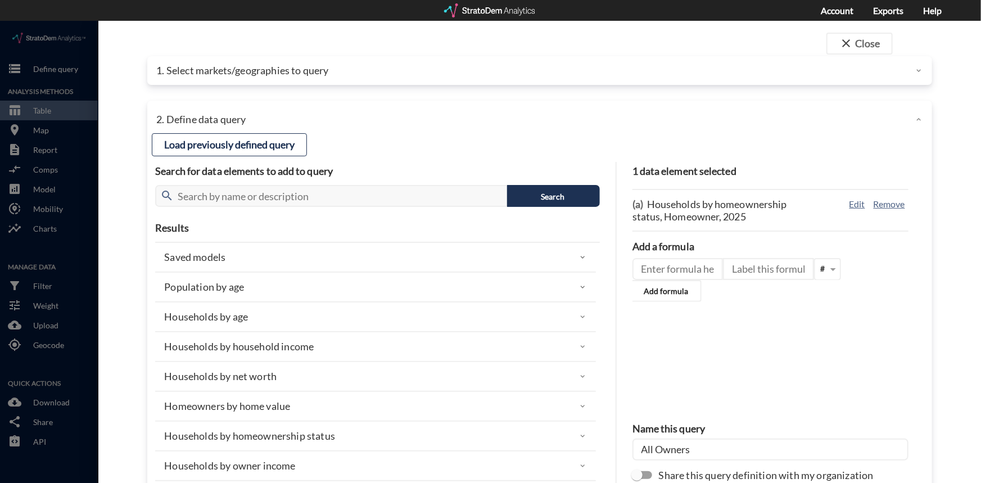
click div "1. Select markets/geographies to query"
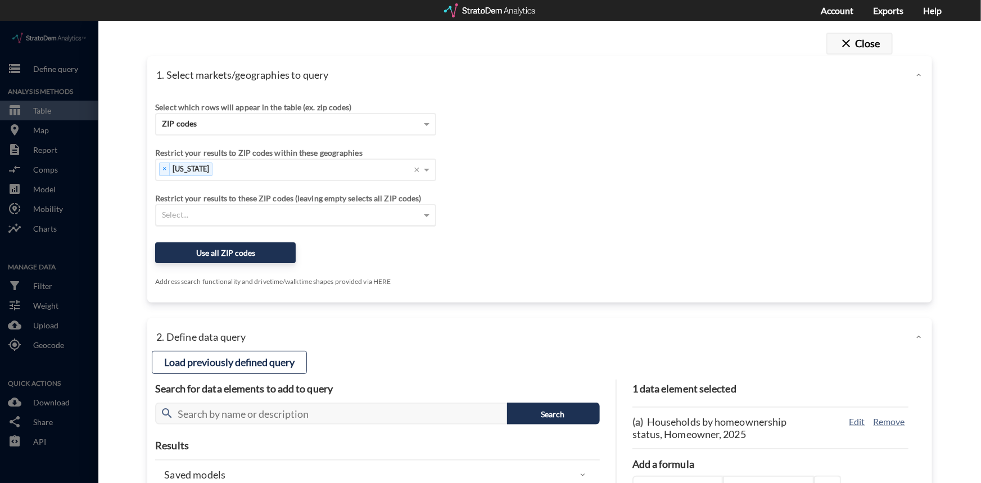
click button "close Close"
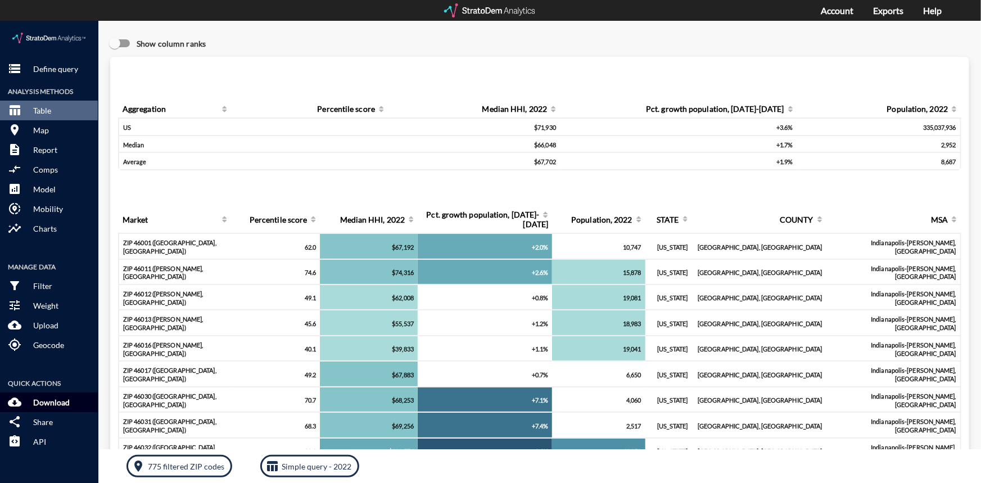
click p "Download"
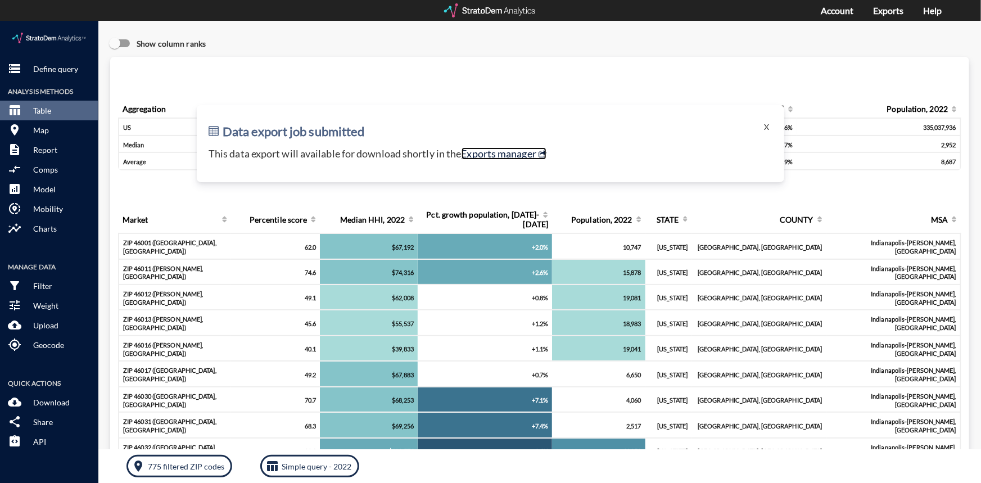
click link "Exports manager"
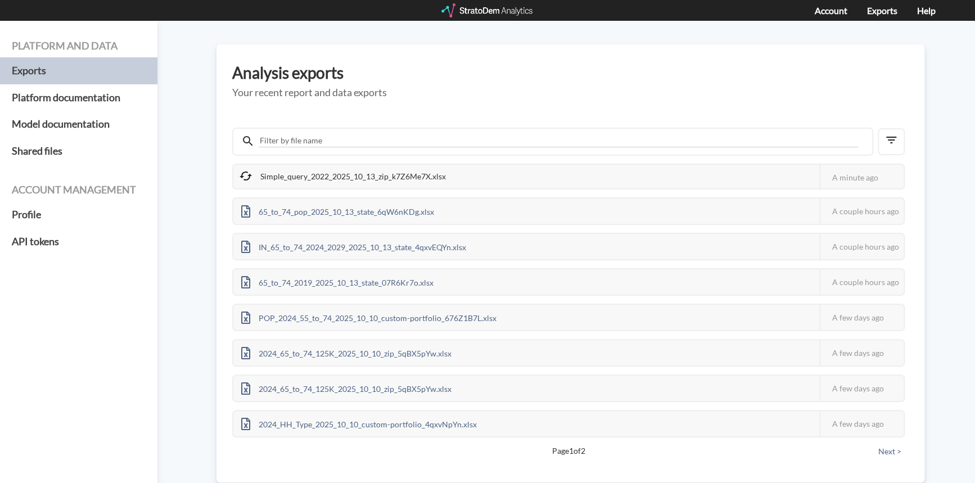
click at [372, 176] on div "Simple_query_2022_2025_10_13_zip_k7Z6Me7X.xlsx" at bounding box center [343, 177] width 220 height 24
click at [416, 173] on div "Simple_query_2022_2025_10_13_zip_k7Z6Me7X.xlsx" at bounding box center [343, 177] width 220 height 24
click at [490, 175] on div "Simple_query_2022_2025_10_13_zip_k7Z6Me7X.xlsx This job failed The StratoDem An…" at bounding box center [568, 177] width 673 height 26
click at [361, 177] on div "Simple_query_2022_2025_10_13_zip_k7Z6Me7X.xlsx" at bounding box center [342, 177] width 219 height 25
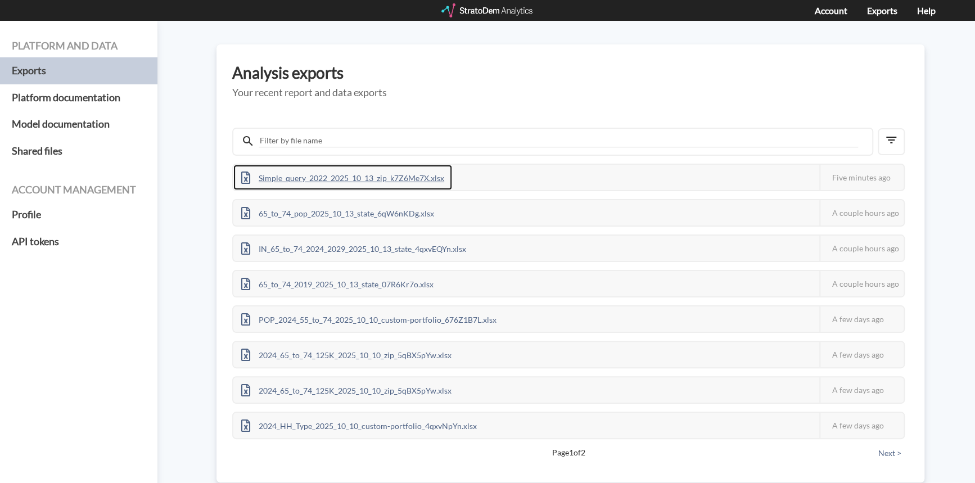
click at [361, 177] on div "Simple_query_2022_2025_10_13_zip_k7Z6Me7X.xlsx" at bounding box center [342, 177] width 219 height 25
